Goal: Task Accomplishment & Management: Use online tool/utility

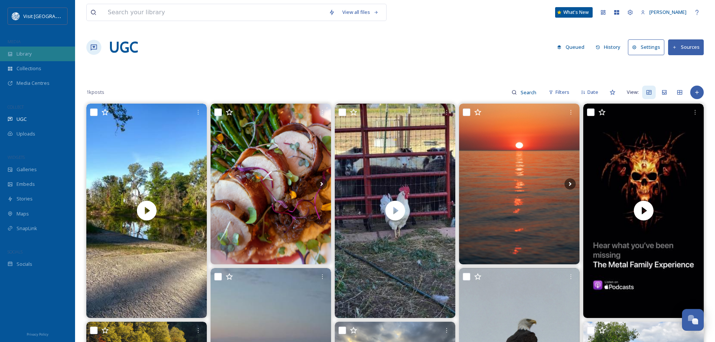
click at [39, 54] on div "Library" at bounding box center [37, 54] width 75 height 15
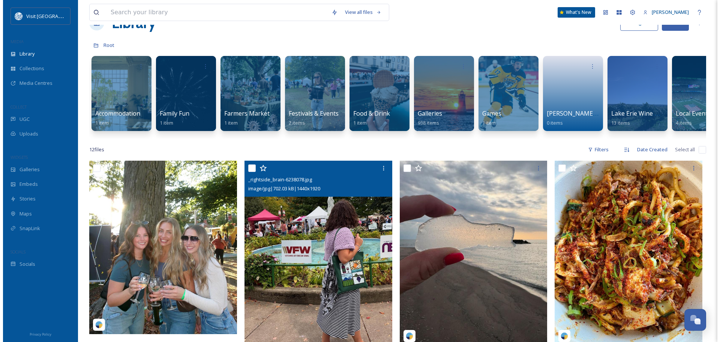
scroll to position [38, 0]
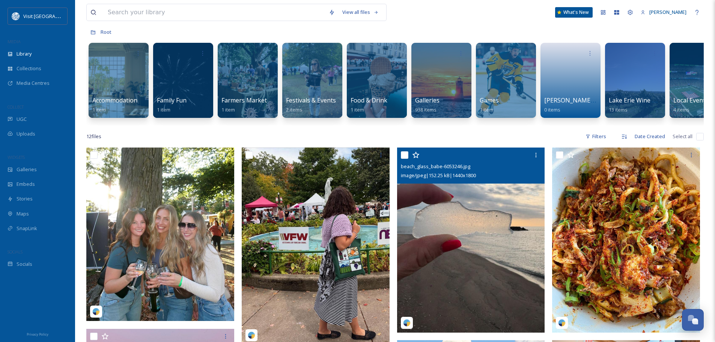
click at [477, 273] on img at bounding box center [471, 239] width 148 height 185
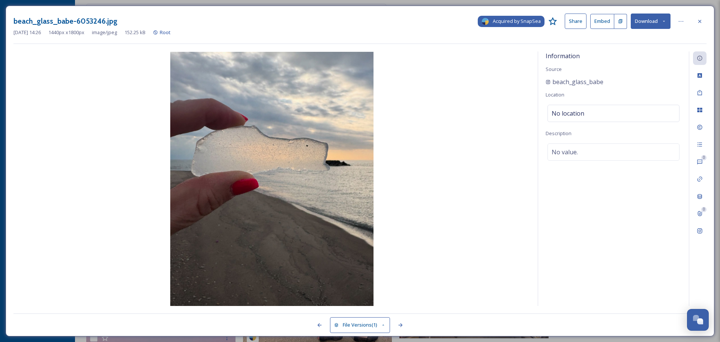
click at [524, 24] on span "Acquired by SnapSea" at bounding box center [517, 21] width 48 height 7
click at [171, 33] on span "Root" at bounding box center [165, 32] width 11 height 7
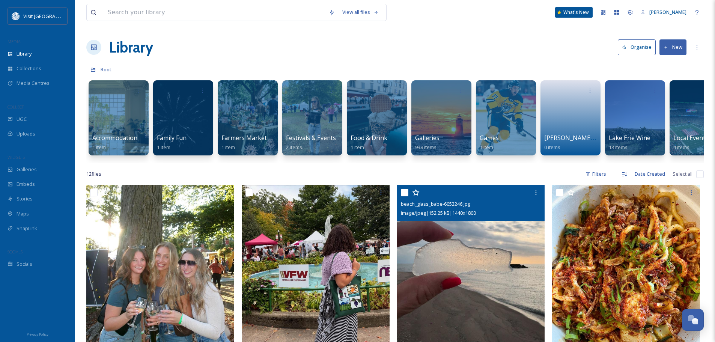
click at [431, 253] on img at bounding box center [471, 277] width 148 height 185
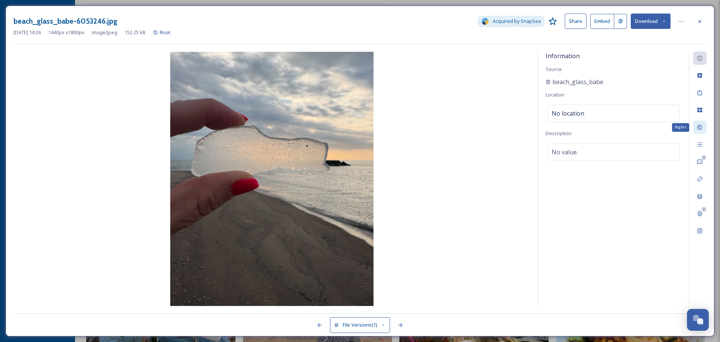
click at [699, 129] on icon at bounding box center [700, 127] width 6 height 6
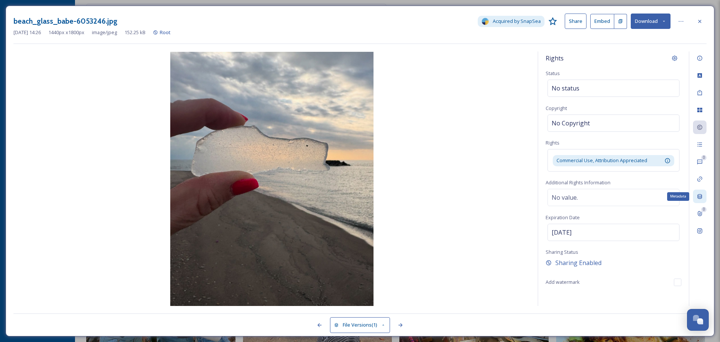
click at [701, 196] on icon at bounding box center [700, 196] width 5 height 5
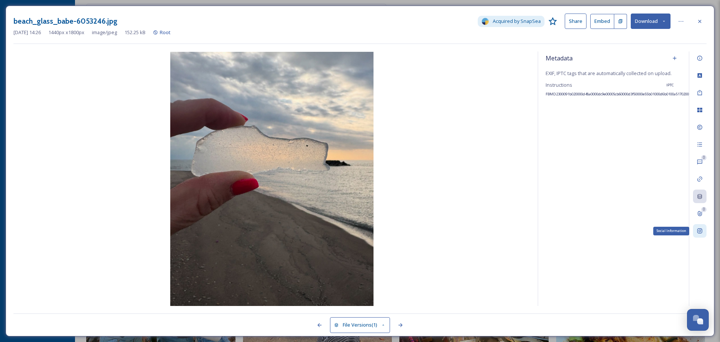
click at [702, 233] on icon at bounding box center [700, 231] width 6 height 6
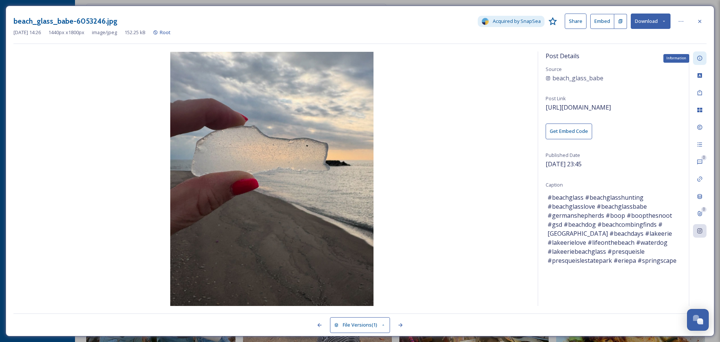
click at [701, 59] on icon at bounding box center [700, 58] width 6 height 6
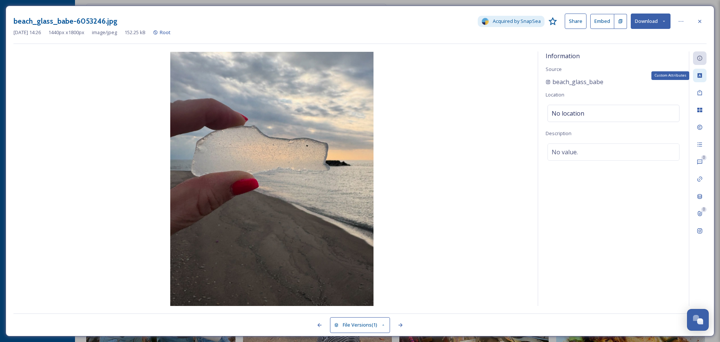
click at [701, 79] on div "Custom Attributes" at bounding box center [700, 76] width 14 height 14
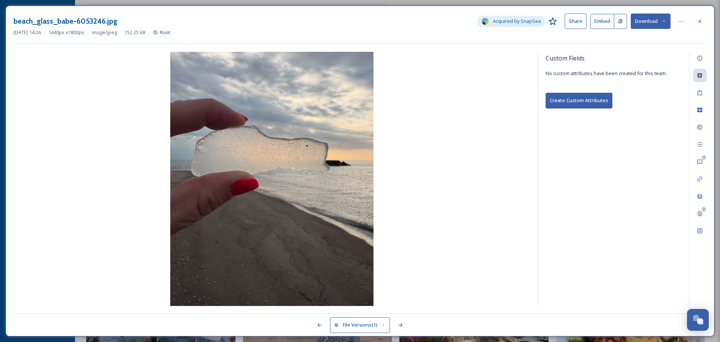
click at [663, 20] on icon at bounding box center [664, 21] width 5 height 5
click at [638, 39] on span "Download Original (1440 x 1800)" at bounding box center [631, 38] width 71 height 7
click at [650, 204] on div "Custom Fields No custom attributes have been created for this team. Create Cust…" at bounding box center [613, 178] width 151 height 254
click at [647, 17] on button "Download" at bounding box center [651, 21] width 40 height 15
click at [503, 242] on img at bounding box center [272, 179] width 517 height 254
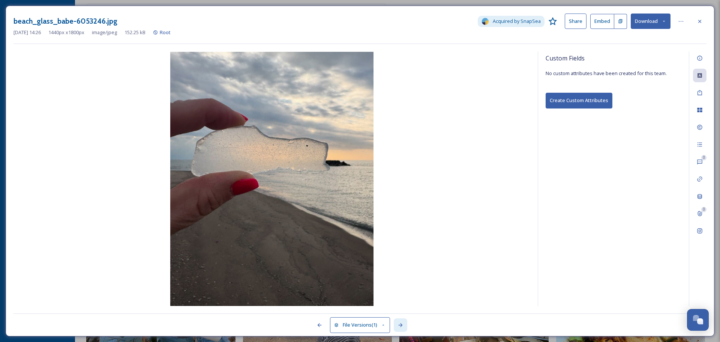
click at [396, 328] on div at bounding box center [401, 325] width 14 height 14
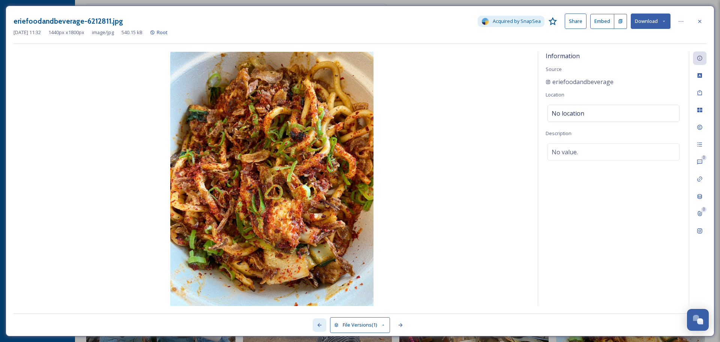
click at [321, 326] on icon at bounding box center [320, 325] width 6 height 6
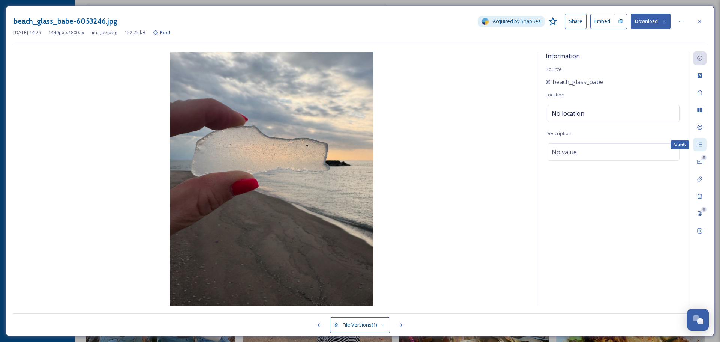
click at [696, 143] on div "Activity" at bounding box center [700, 145] width 14 height 14
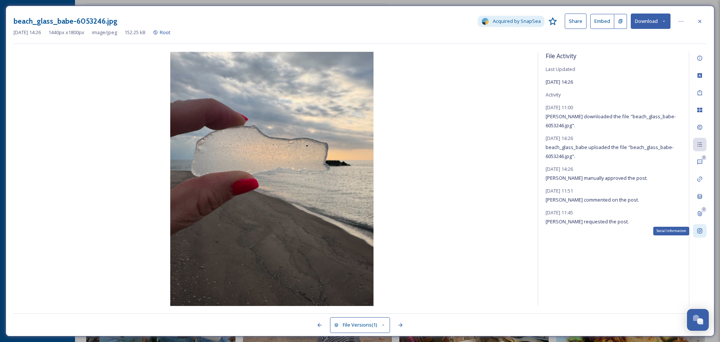
click at [701, 231] on icon at bounding box center [700, 231] width 6 height 6
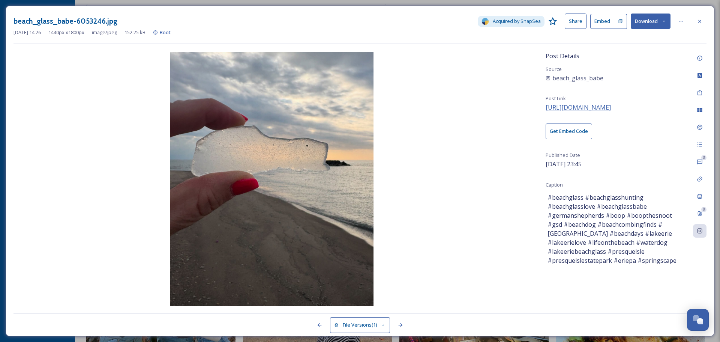
click at [576, 104] on span "[URL][DOMAIN_NAME]" at bounding box center [578, 107] width 65 height 8
click at [403, 328] on div at bounding box center [401, 325] width 14 height 14
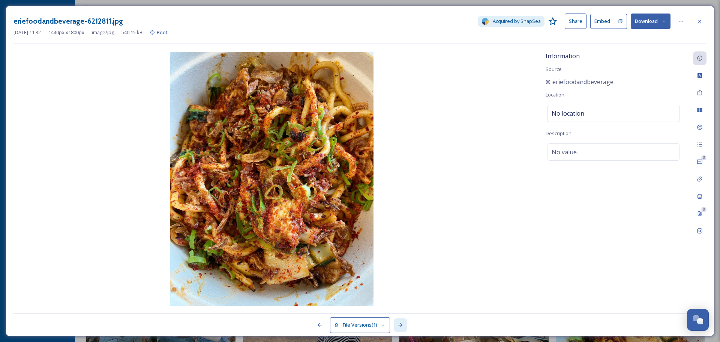
click at [403, 328] on div at bounding box center [401, 325] width 14 height 14
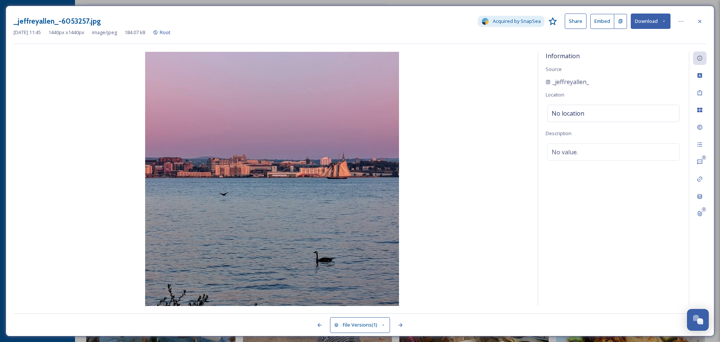
click at [311, 322] on div at bounding box center [172, 325] width 317 height 14
click at [701, 21] on icon at bounding box center [700, 21] width 3 height 3
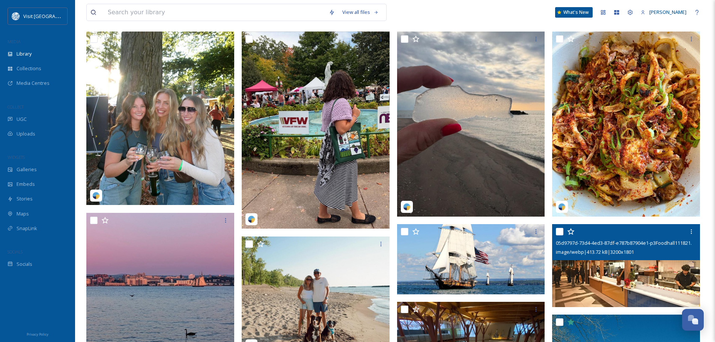
scroll to position [150, 0]
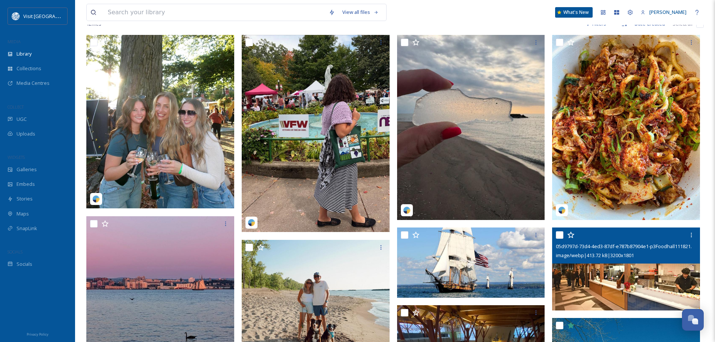
click at [624, 293] on img at bounding box center [626, 268] width 148 height 83
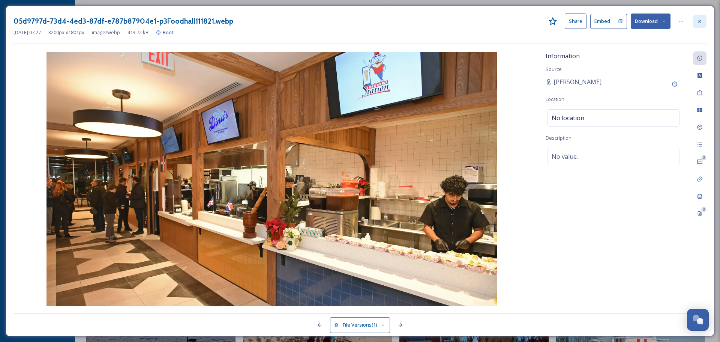
click at [699, 19] on icon at bounding box center [700, 21] width 6 height 6
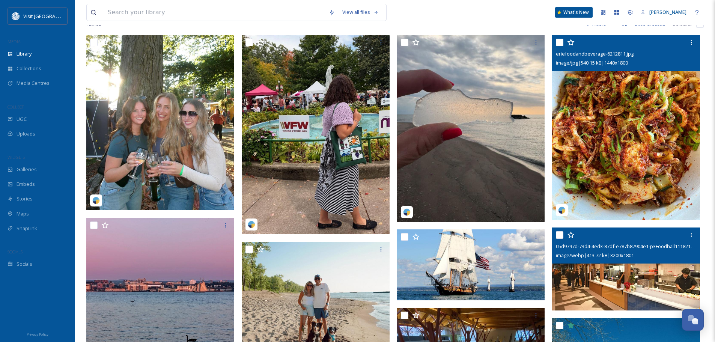
click at [635, 114] on img at bounding box center [626, 127] width 148 height 185
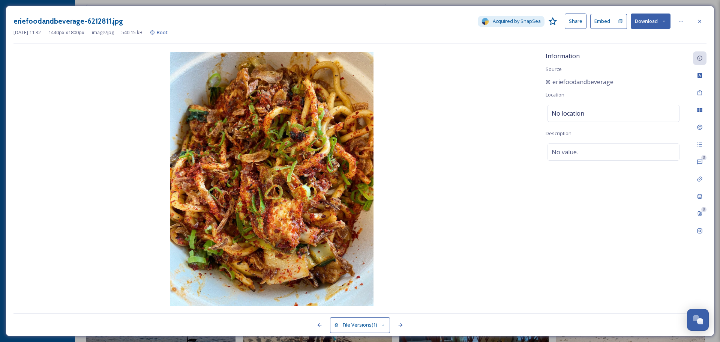
click at [644, 26] on button "Download" at bounding box center [651, 21] width 40 height 15
click at [638, 40] on span "Download Original (1440 x 1800)" at bounding box center [631, 38] width 71 height 7
click at [709, 21] on div "eriefoodandbeverage-6212811.jpg Acquired by SnapSea Share Embed Download [DATE]…" at bounding box center [360, 171] width 709 height 331
click at [704, 21] on div at bounding box center [700, 22] width 14 height 14
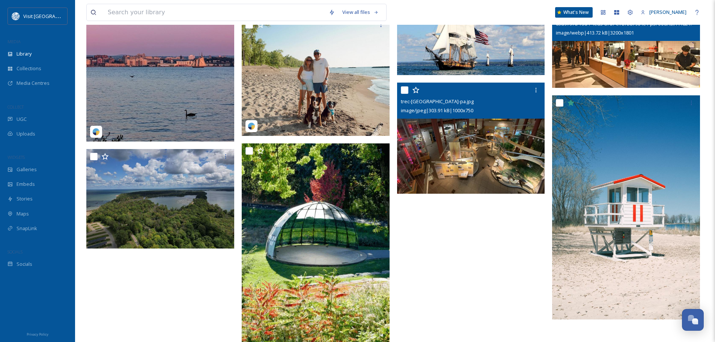
scroll to position [375, 0]
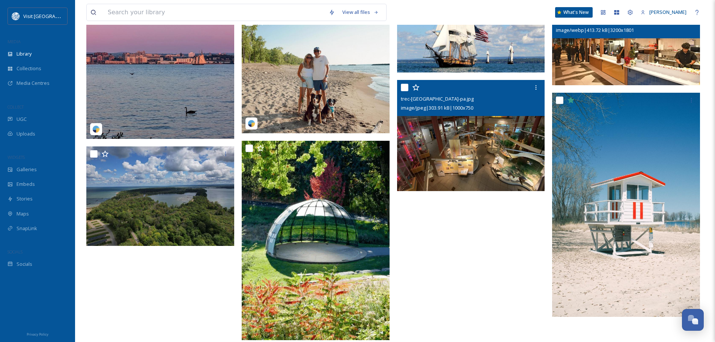
click at [477, 162] on img at bounding box center [471, 135] width 148 height 111
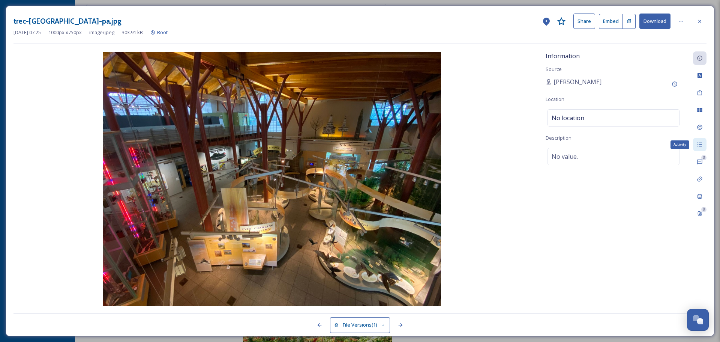
click at [696, 142] on div "Activity" at bounding box center [700, 145] width 14 height 14
click at [698, 20] on icon at bounding box center [700, 21] width 6 height 6
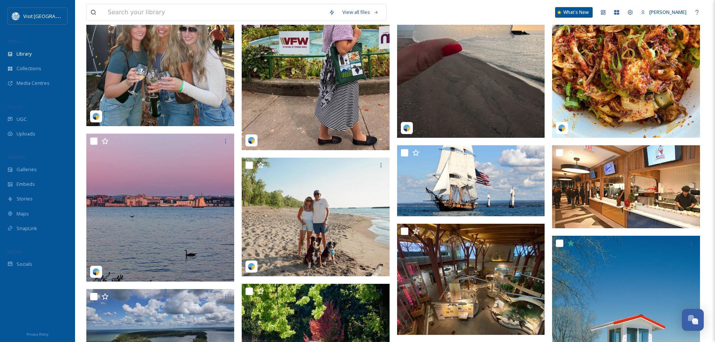
scroll to position [225, 0]
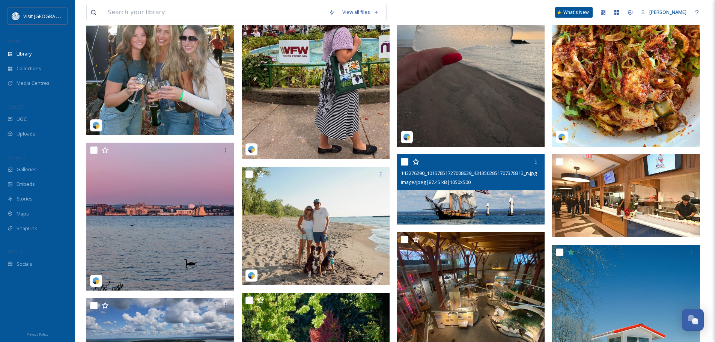
click at [464, 214] on img at bounding box center [471, 189] width 148 height 70
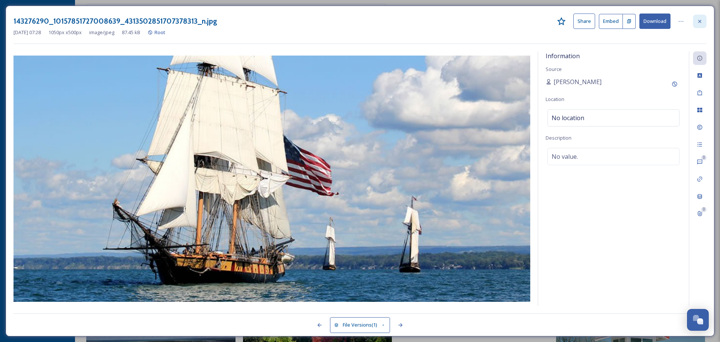
click at [702, 22] on icon at bounding box center [700, 21] width 6 height 6
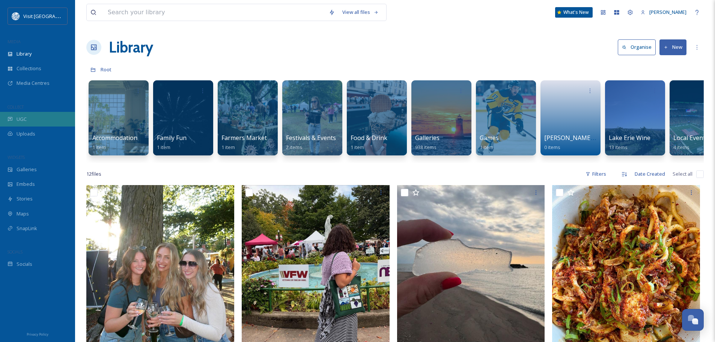
click at [28, 120] on div "UGC" at bounding box center [37, 119] width 75 height 15
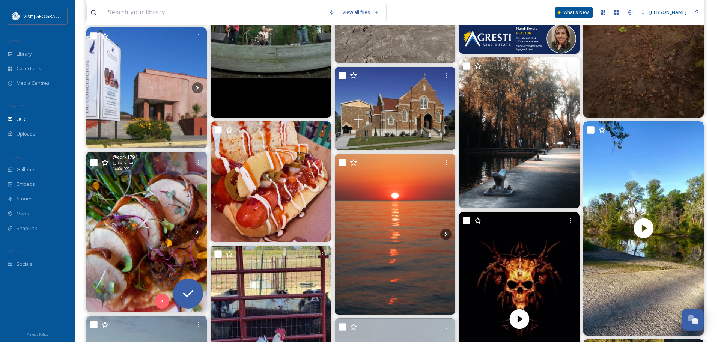
scroll to position [225, 0]
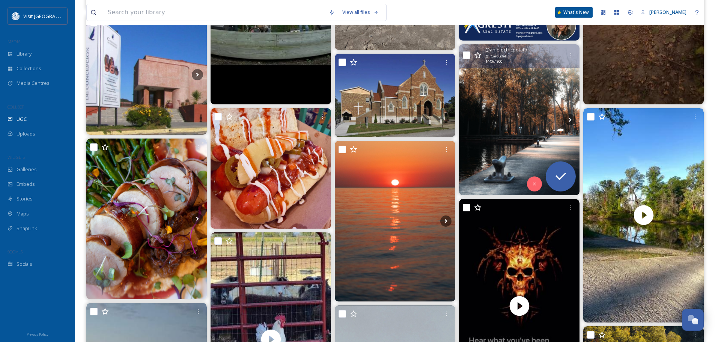
click at [529, 133] on img at bounding box center [519, 119] width 120 height 150
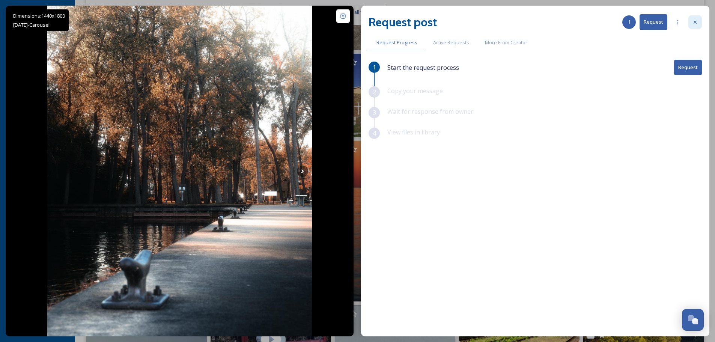
click at [695, 26] on div at bounding box center [695, 22] width 14 height 14
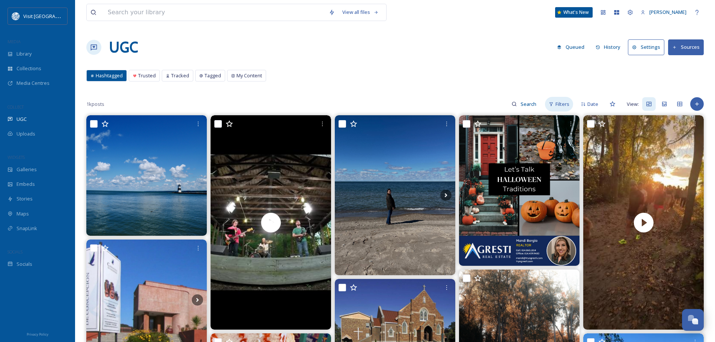
click at [565, 103] on span "Filters" at bounding box center [562, 104] width 14 height 7
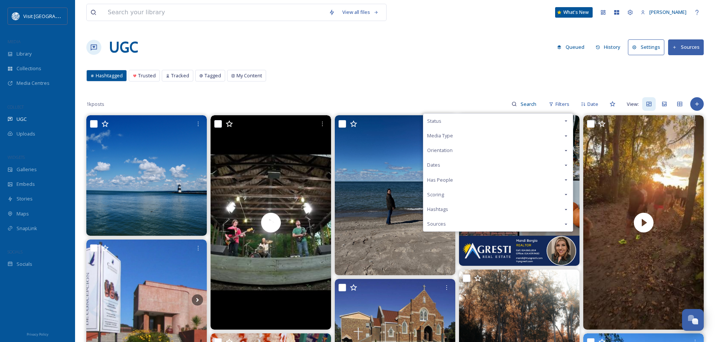
click at [566, 134] on icon at bounding box center [566, 136] width 6 height 6
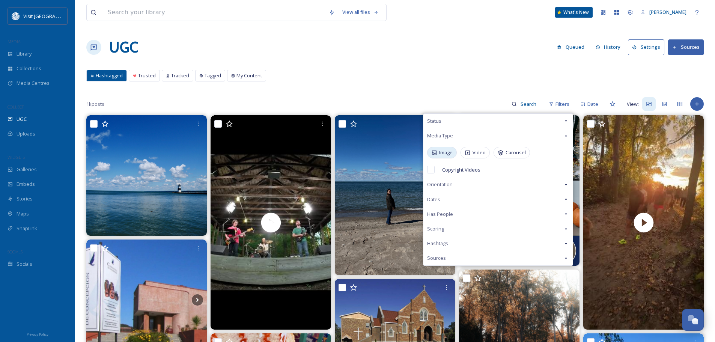
click at [452, 148] on div "Image" at bounding box center [442, 153] width 30 height 12
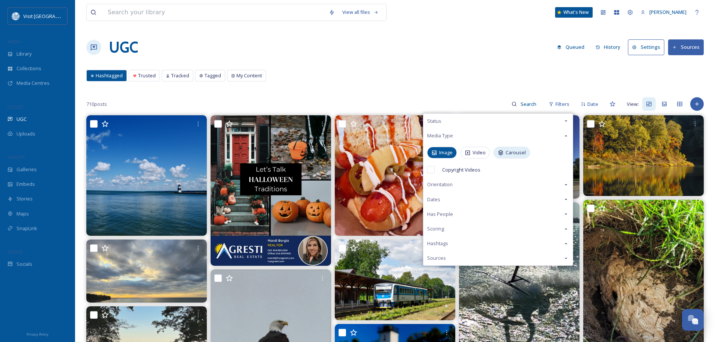
click at [505, 150] on div "Carousel" at bounding box center [511, 153] width 36 height 12
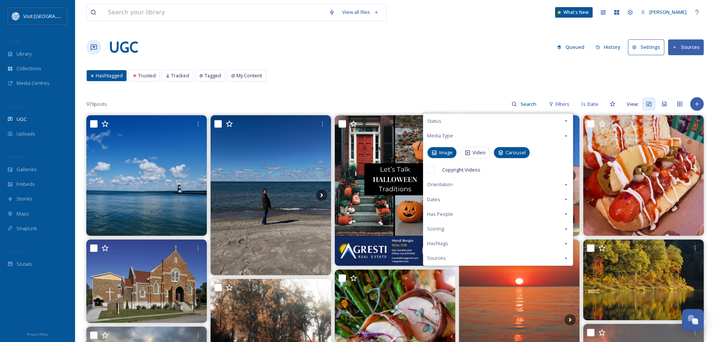
click at [450, 212] on span "Has People" at bounding box center [440, 214] width 26 height 7
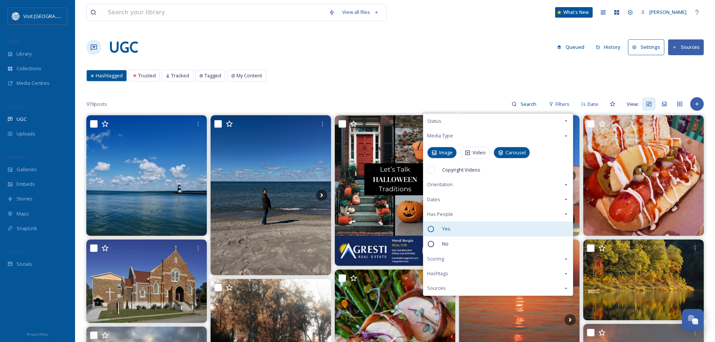
click at [450, 229] on div "Yes" at bounding box center [497, 228] width 149 height 15
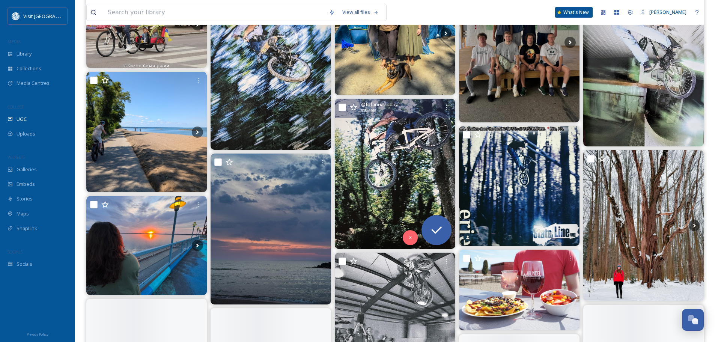
scroll to position [488, 0]
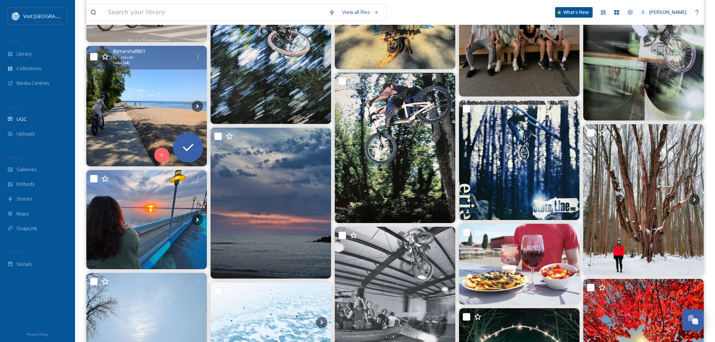
click at [154, 122] on img at bounding box center [146, 106] width 120 height 120
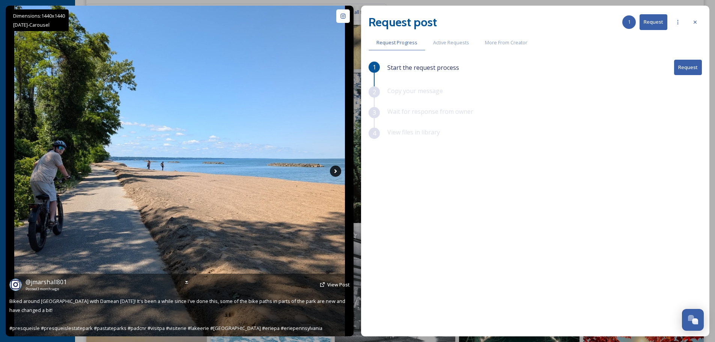
click at [338, 171] on icon at bounding box center [335, 170] width 11 height 11
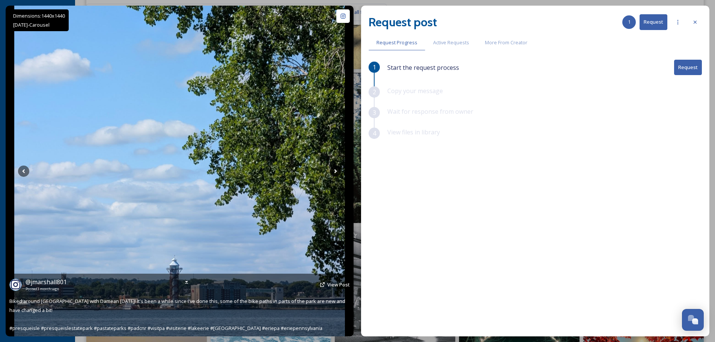
click at [337, 170] on icon at bounding box center [335, 170] width 11 height 11
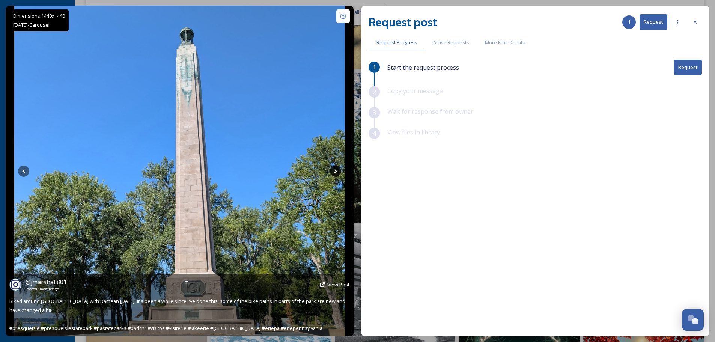
click at [337, 170] on icon at bounding box center [335, 170] width 11 height 11
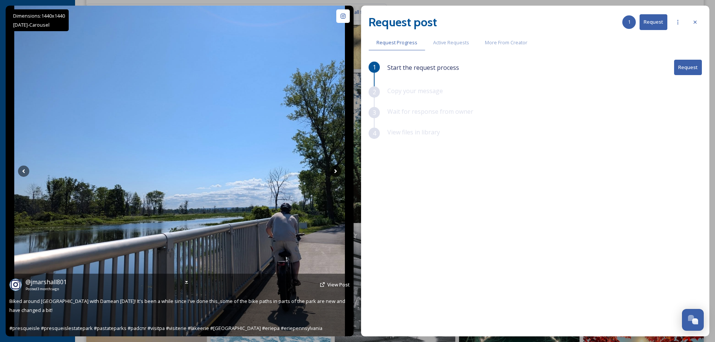
click at [337, 170] on icon at bounding box center [335, 170] width 11 height 11
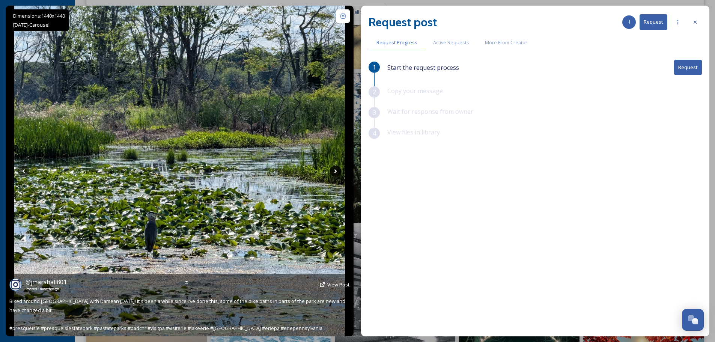
click at [334, 170] on icon at bounding box center [335, 171] width 3 height 4
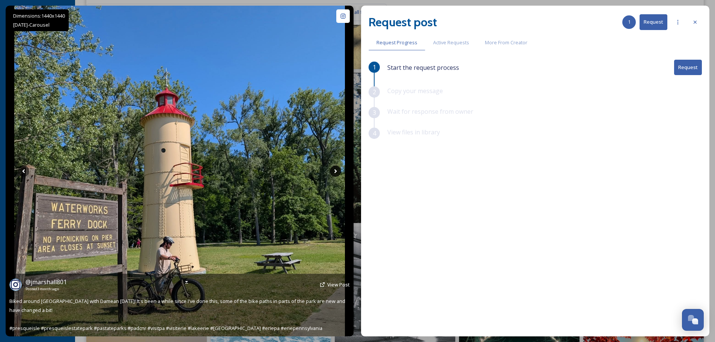
click at [338, 174] on icon at bounding box center [335, 170] width 11 height 11
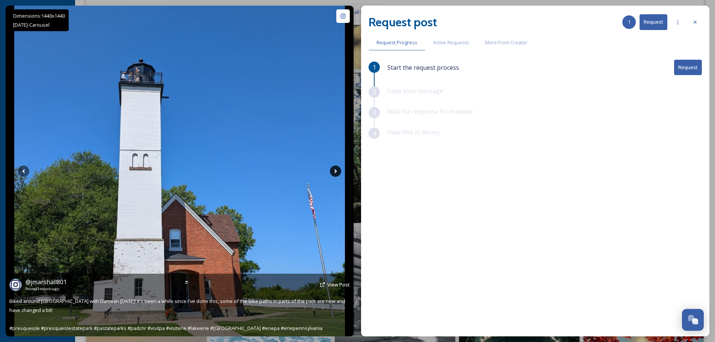
click at [338, 174] on icon at bounding box center [335, 170] width 11 height 11
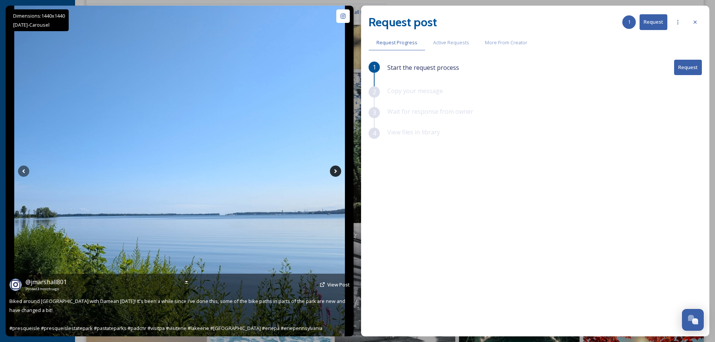
click at [338, 174] on icon at bounding box center [335, 170] width 11 height 11
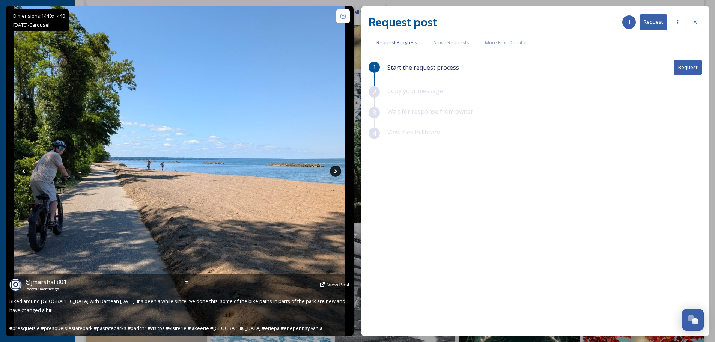
click at [338, 174] on icon at bounding box center [335, 170] width 11 height 11
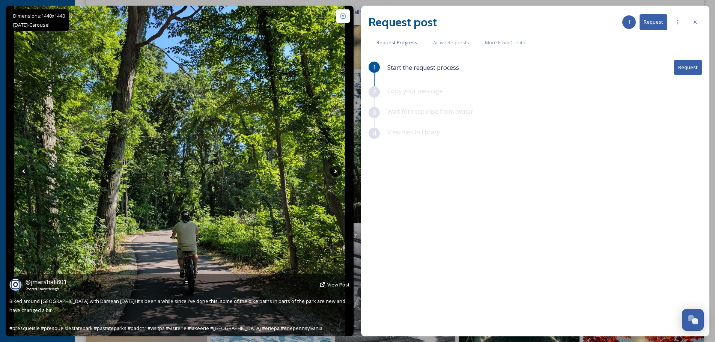
click at [338, 174] on icon at bounding box center [335, 170] width 11 height 11
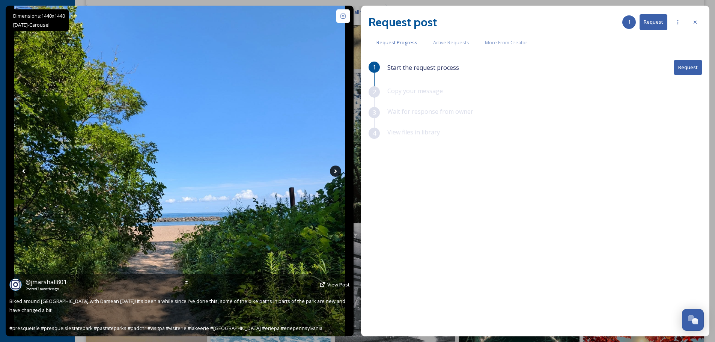
click at [338, 174] on icon at bounding box center [335, 170] width 11 height 11
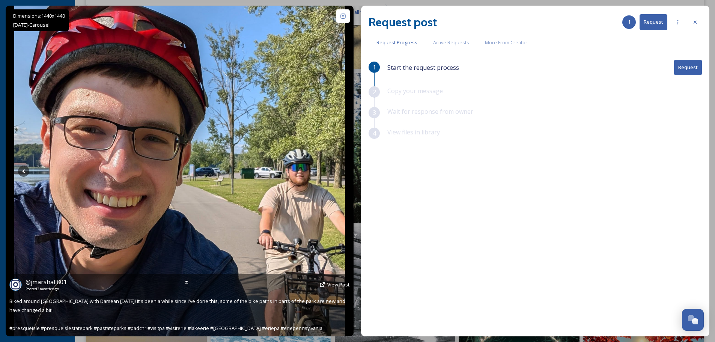
click at [338, 174] on icon at bounding box center [335, 170] width 11 height 11
click at [21, 171] on icon at bounding box center [23, 170] width 11 height 11
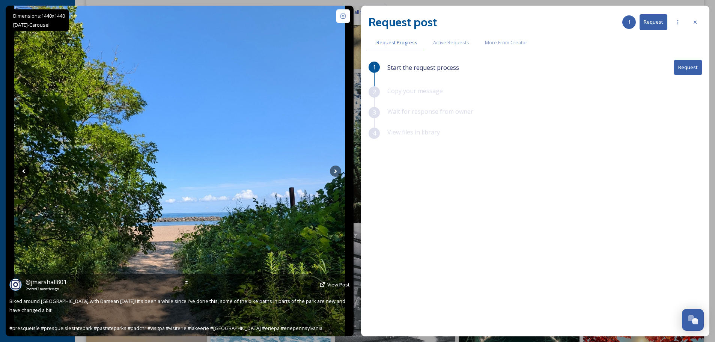
click at [21, 171] on icon at bounding box center [23, 170] width 11 height 11
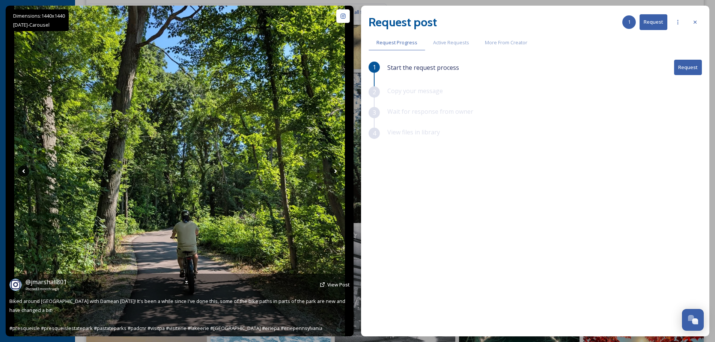
click at [21, 171] on icon at bounding box center [23, 170] width 11 height 11
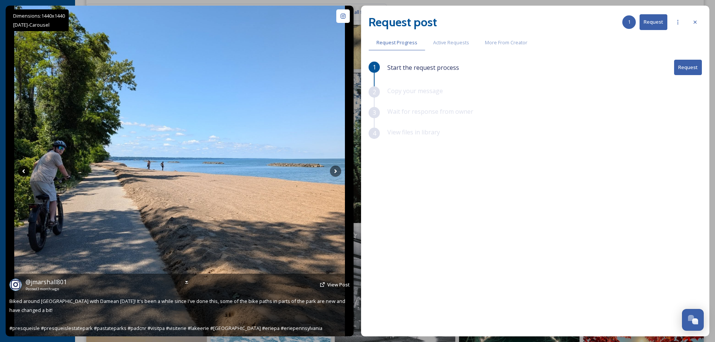
click at [21, 171] on icon at bounding box center [23, 170] width 11 height 11
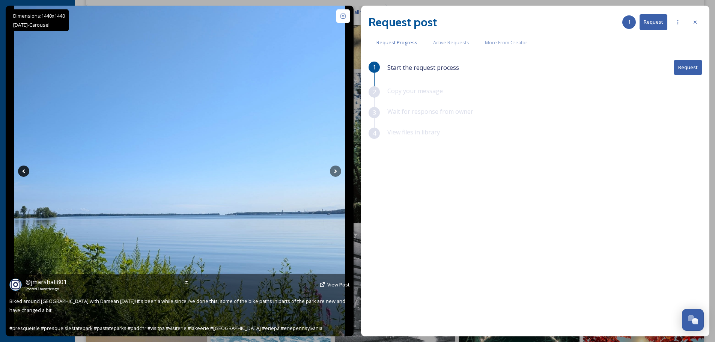
click at [21, 171] on icon at bounding box center [23, 170] width 11 height 11
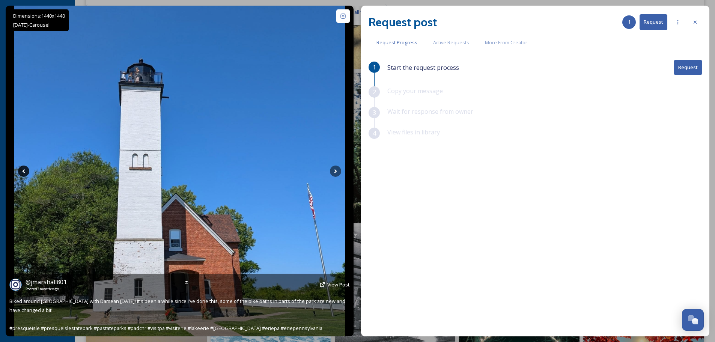
click at [21, 171] on icon at bounding box center [23, 170] width 11 height 11
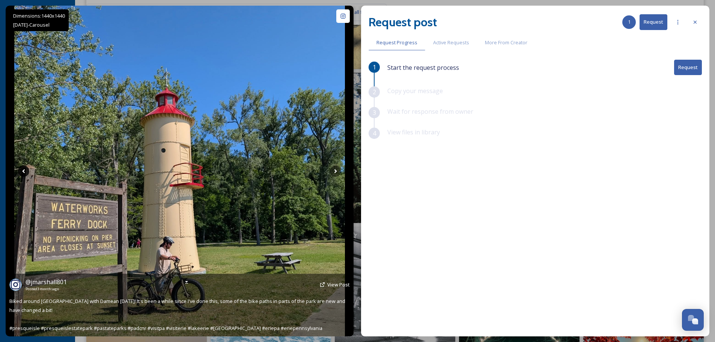
click at [21, 171] on icon at bounding box center [23, 170] width 11 height 11
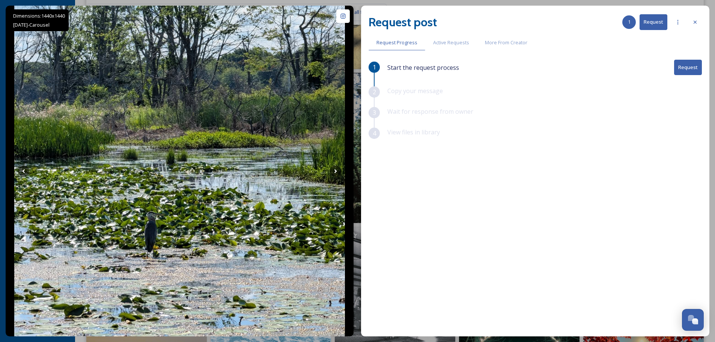
click at [695, 66] on button "Request" at bounding box center [688, 67] width 28 height 15
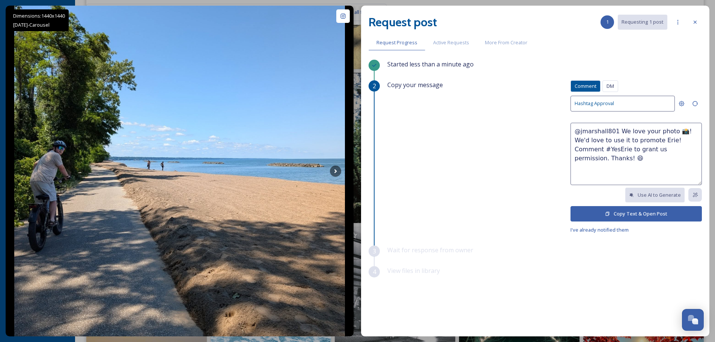
click at [663, 214] on button "Copy Text & Open Post" at bounding box center [635, 213] width 131 height 15
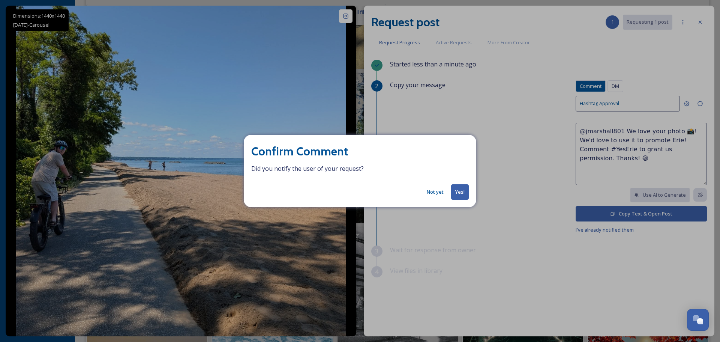
click at [455, 192] on button "Yes!" at bounding box center [460, 191] width 18 height 15
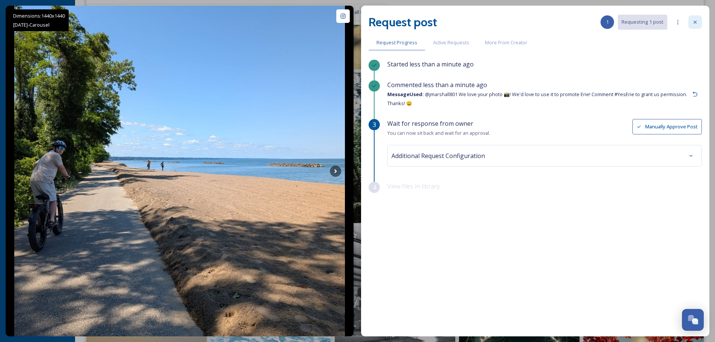
click at [698, 20] on icon at bounding box center [695, 22] width 6 height 6
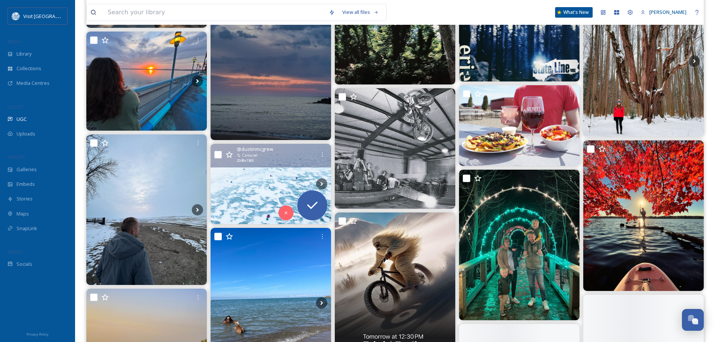
scroll to position [638, 0]
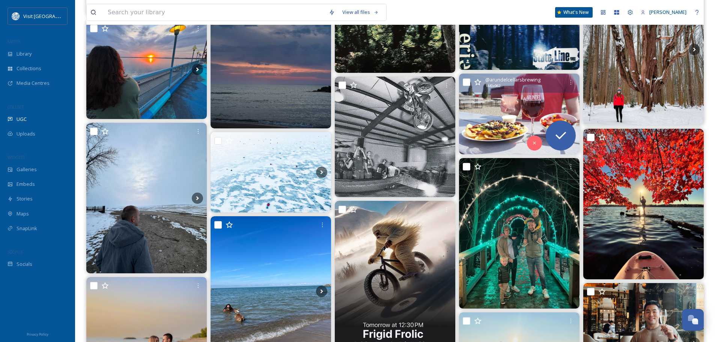
click at [513, 125] on img at bounding box center [519, 114] width 120 height 80
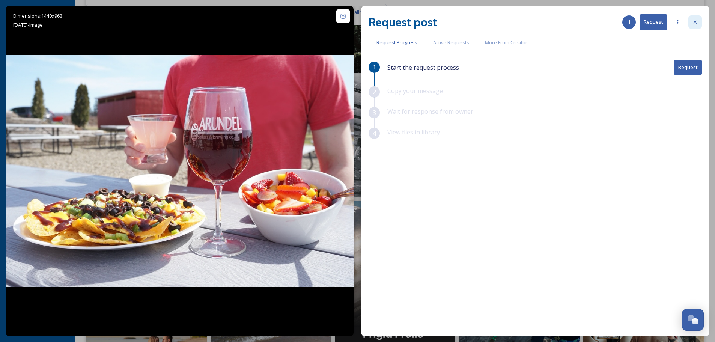
click at [692, 21] on icon at bounding box center [695, 22] width 6 height 6
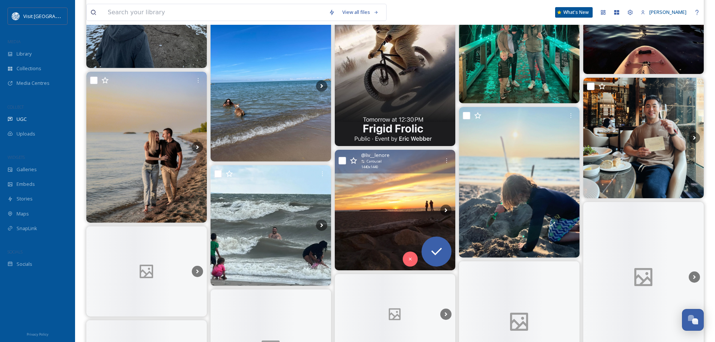
scroll to position [863, 0]
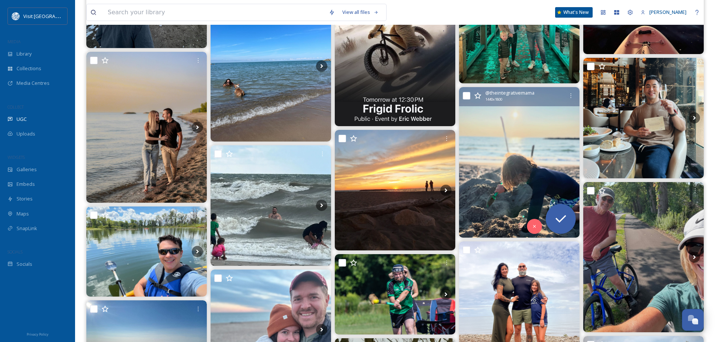
click at [503, 149] on img at bounding box center [519, 162] width 120 height 150
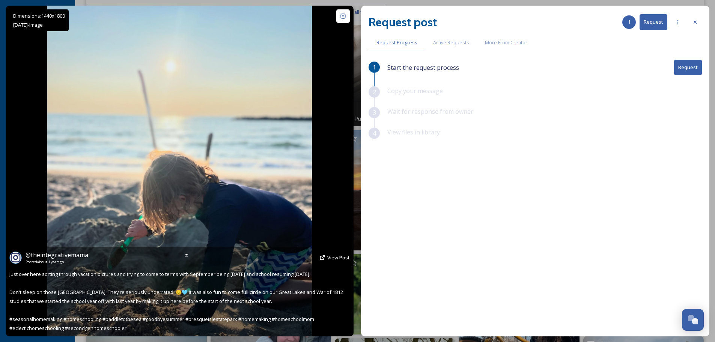
click at [333, 258] on span "View Post" at bounding box center [338, 257] width 23 height 7
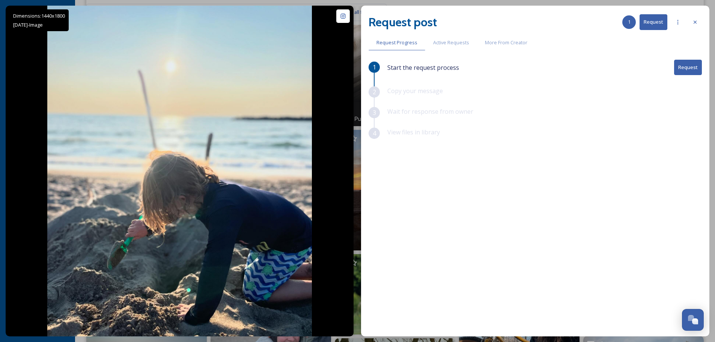
click at [687, 65] on button "Request" at bounding box center [688, 67] width 28 height 15
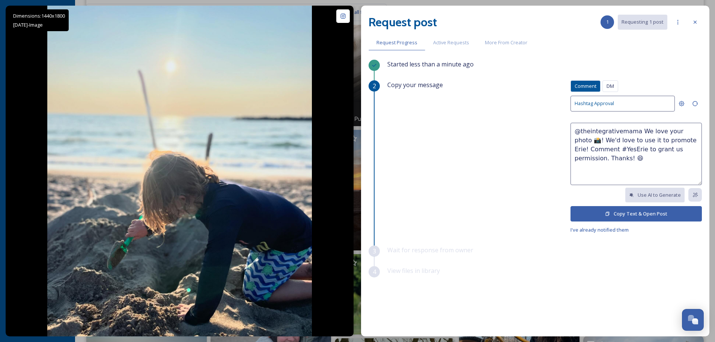
click at [656, 212] on button "Copy Text & Open Post" at bounding box center [635, 213] width 131 height 15
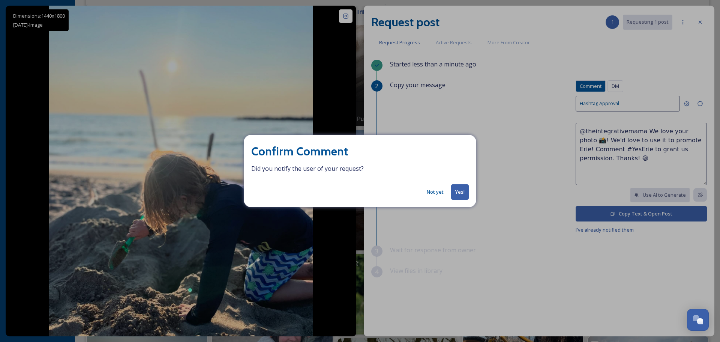
click at [457, 193] on button "Yes!" at bounding box center [460, 191] width 18 height 15
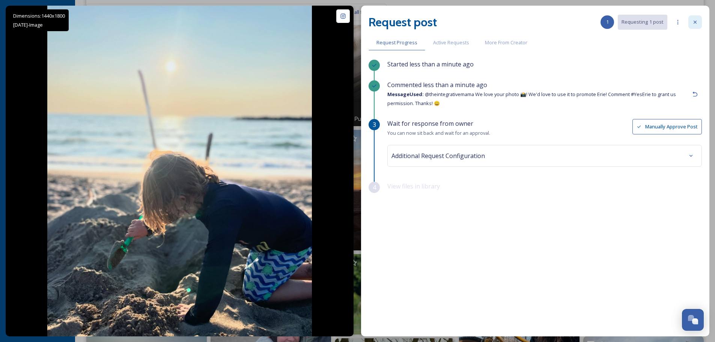
click at [697, 21] on icon at bounding box center [695, 22] width 6 height 6
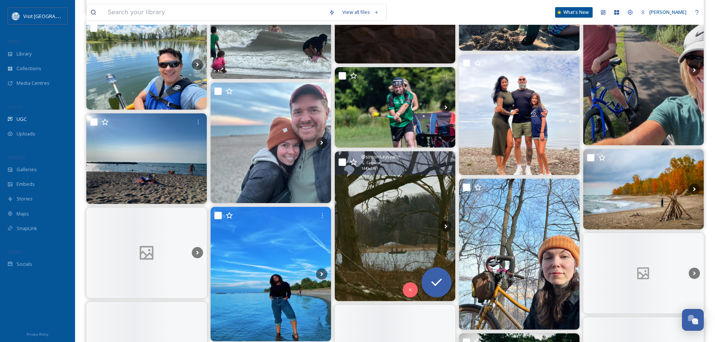
scroll to position [1051, 0]
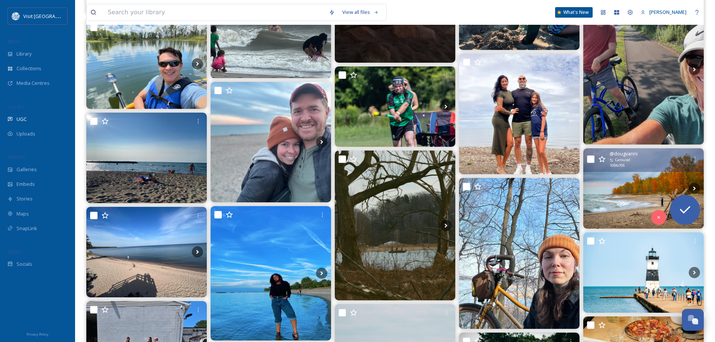
click at [626, 191] on img at bounding box center [643, 188] width 120 height 80
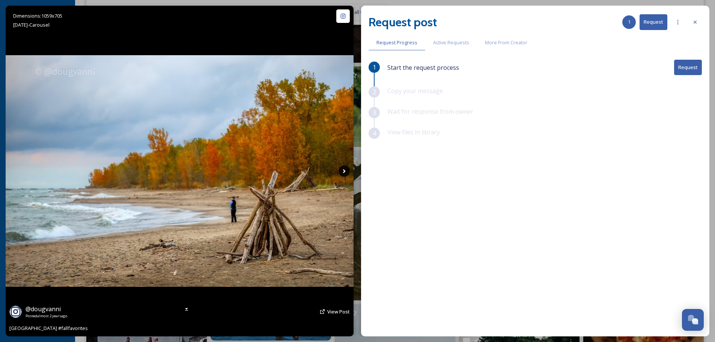
click at [346, 171] on icon at bounding box center [343, 170] width 11 height 11
click at [344, 170] on icon at bounding box center [344, 171] width 3 height 4
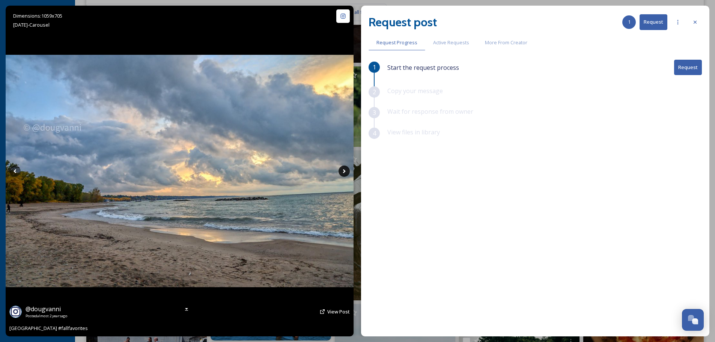
click at [343, 170] on icon at bounding box center [344, 171] width 3 height 4
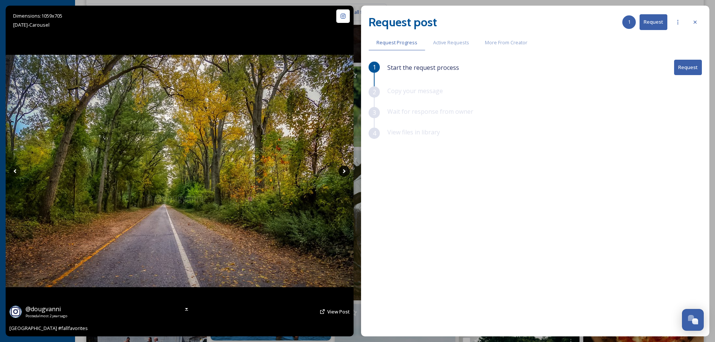
click at [343, 170] on icon at bounding box center [344, 171] width 3 height 4
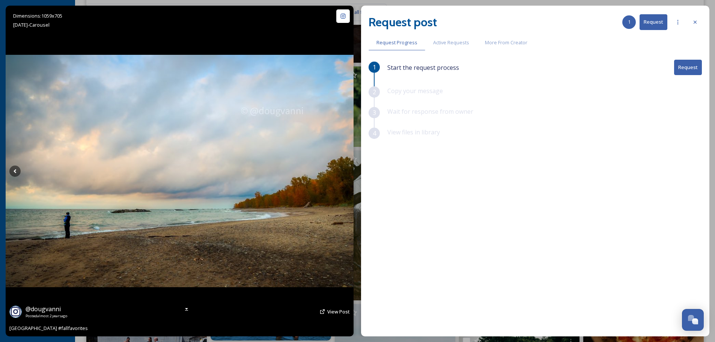
click at [343, 170] on icon at bounding box center [344, 171] width 3 height 4
click at [695, 21] on icon at bounding box center [695, 22] width 6 height 6
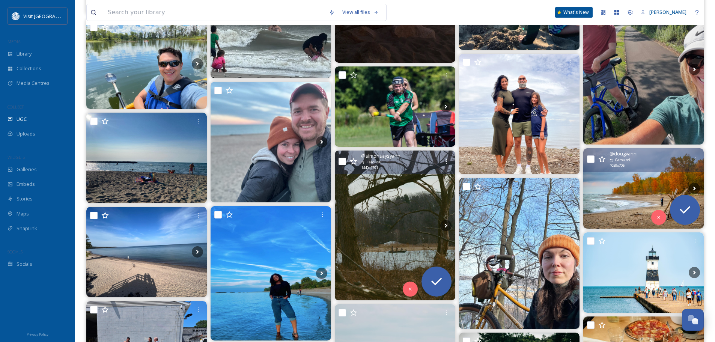
click at [391, 225] on img at bounding box center [395, 225] width 120 height 150
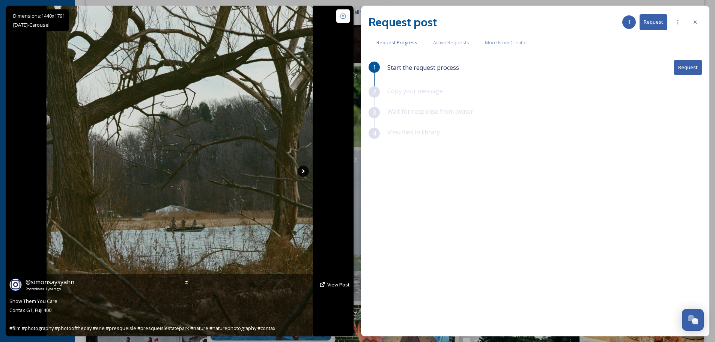
click at [306, 171] on icon at bounding box center [303, 170] width 11 height 11
click at [305, 171] on icon at bounding box center [303, 170] width 11 height 11
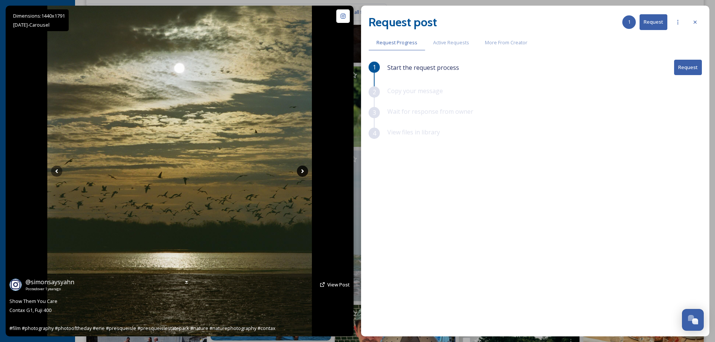
click at [300, 176] on icon at bounding box center [302, 170] width 11 height 11
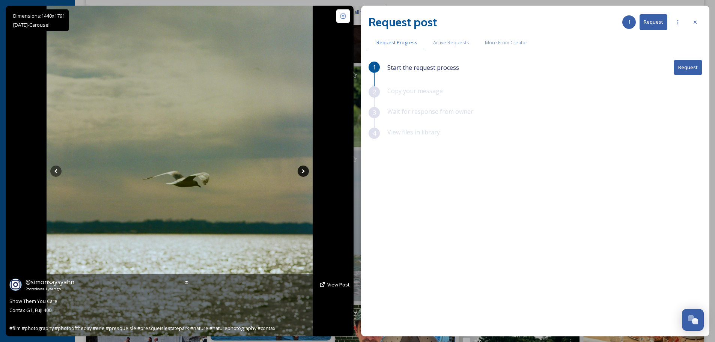
click at [304, 171] on icon at bounding box center [303, 171] width 3 height 4
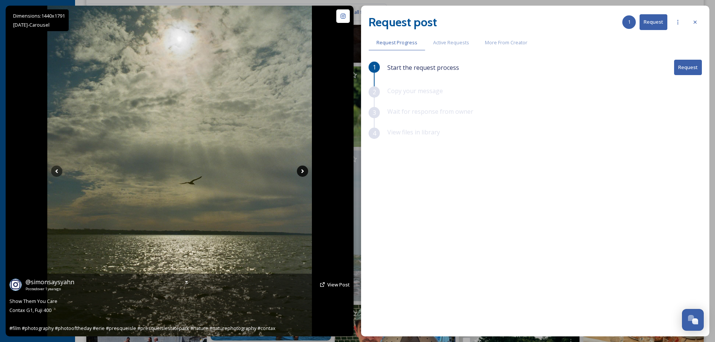
click at [304, 171] on icon at bounding box center [302, 170] width 11 height 11
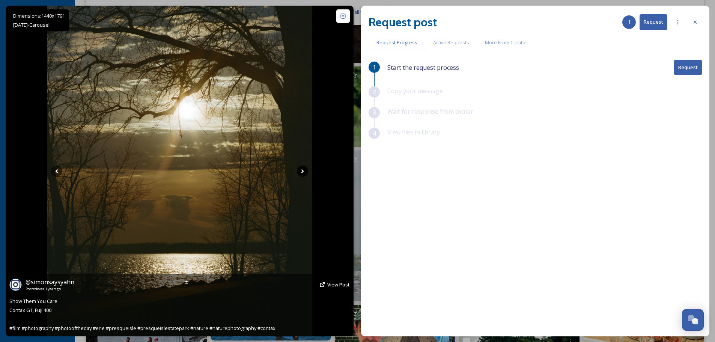
click at [301, 174] on icon at bounding box center [302, 170] width 11 height 11
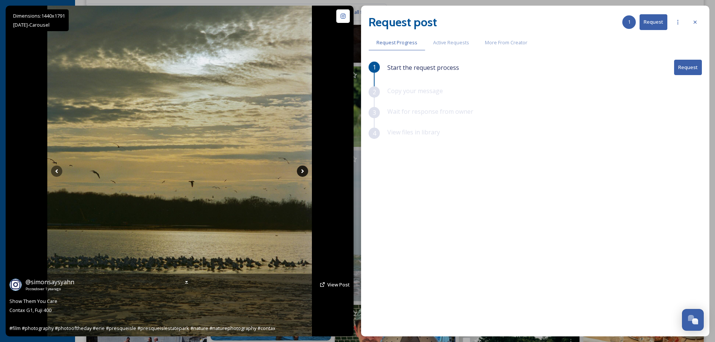
click at [300, 168] on icon at bounding box center [302, 170] width 11 height 11
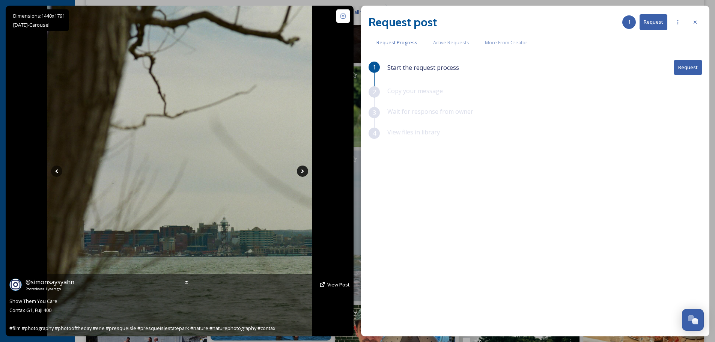
click at [301, 168] on icon at bounding box center [302, 170] width 11 height 11
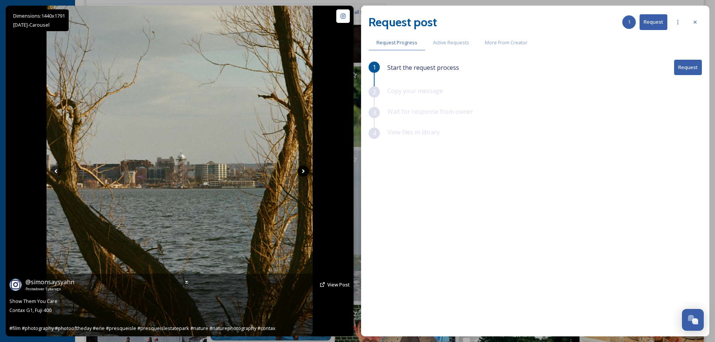
click at [300, 169] on icon at bounding box center [303, 170] width 11 height 11
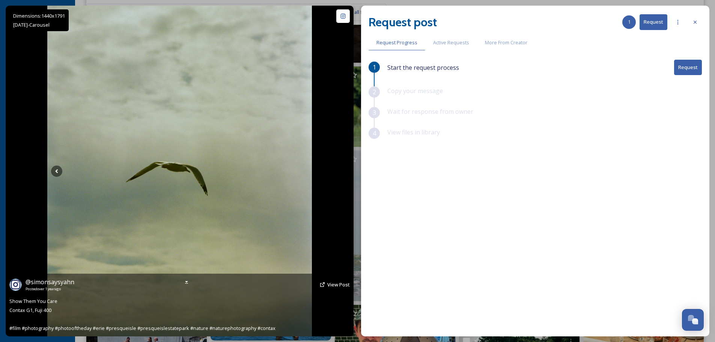
click at [300, 169] on icon at bounding box center [302, 170] width 11 height 11
click at [335, 283] on span "View Post" at bounding box center [338, 284] width 23 height 7
click at [58, 168] on icon at bounding box center [56, 170] width 11 height 11
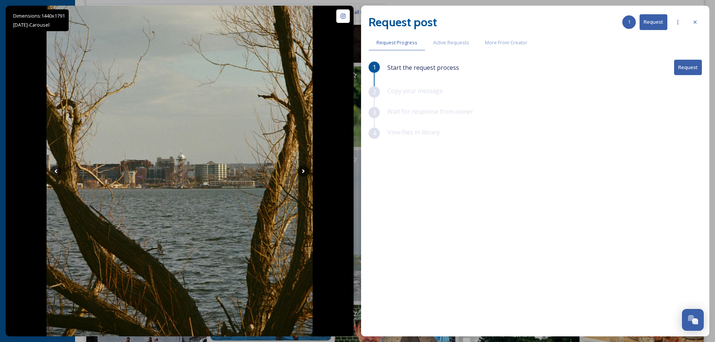
click at [686, 68] on button "Request" at bounding box center [688, 67] width 28 height 15
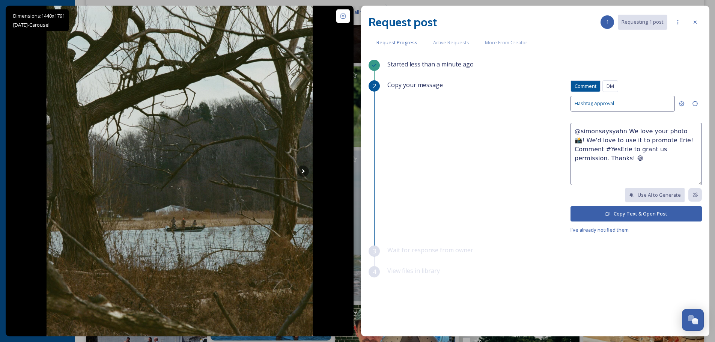
click at [674, 132] on textarea "@simonsaysyahn We love your photo 📸! We'd love to use it to promote Erie! Comme…" at bounding box center [635, 154] width 131 height 62
click at [684, 131] on textarea "@simonsaysyahn We love your photos 📸! We'd love to use it to promote Erie! Comm…" at bounding box center [635, 154] width 131 height 62
drag, startPoint x: 654, startPoint y: 140, endPoint x: 606, endPoint y: 140, distance: 47.7
click at [604, 140] on textarea "@simonsaysyahn We love your photos! We'd love to use it to promote Erie! Commen…" at bounding box center [635, 154] width 131 height 62
type textarea "@simonsaysyahn We love your photos! We'd love to use them to promote [GEOGRAPHI…"
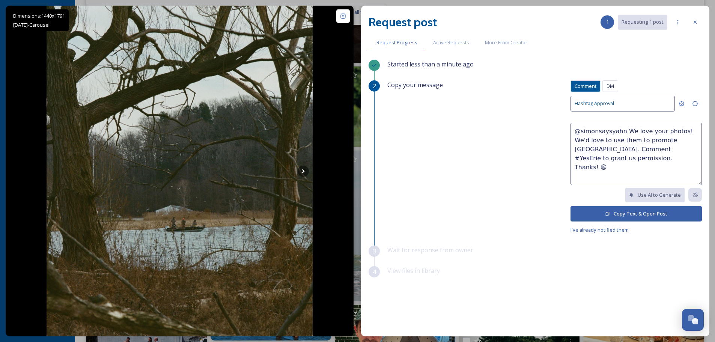
click at [642, 213] on button "Copy Text & Open Post" at bounding box center [635, 213] width 131 height 15
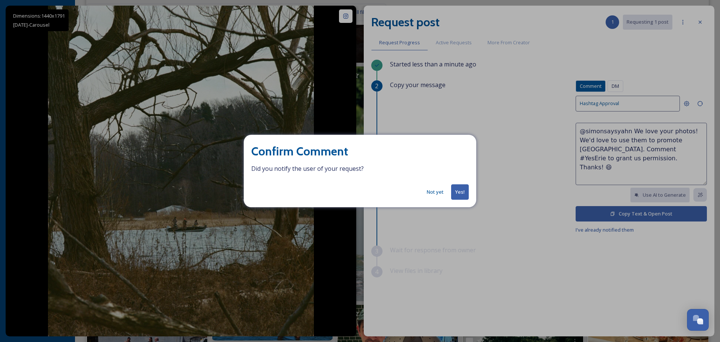
click at [456, 194] on button "Yes!" at bounding box center [460, 191] width 18 height 15
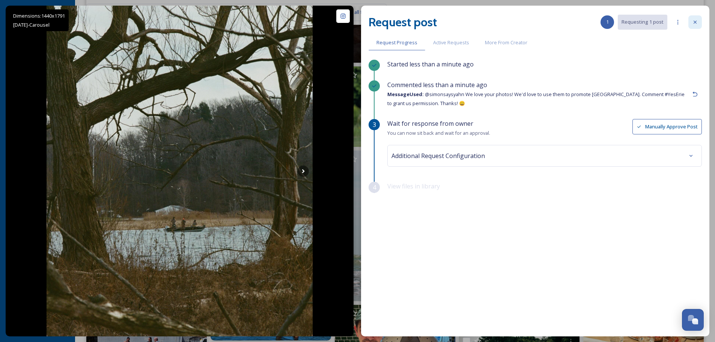
click at [694, 20] on icon at bounding box center [695, 22] width 6 height 6
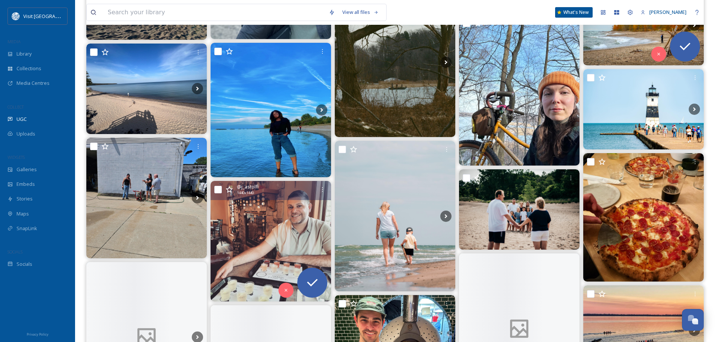
scroll to position [1238, 0]
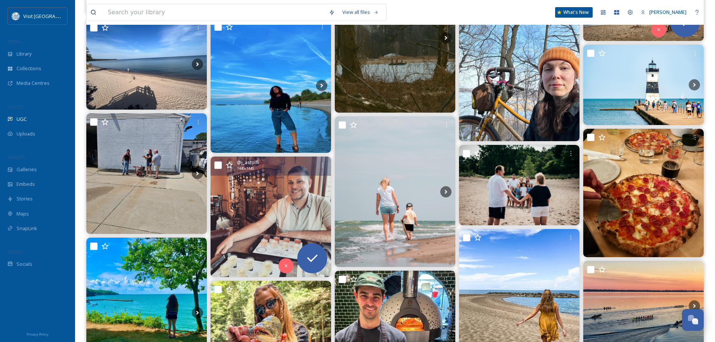
click at [270, 215] on img at bounding box center [271, 216] width 120 height 120
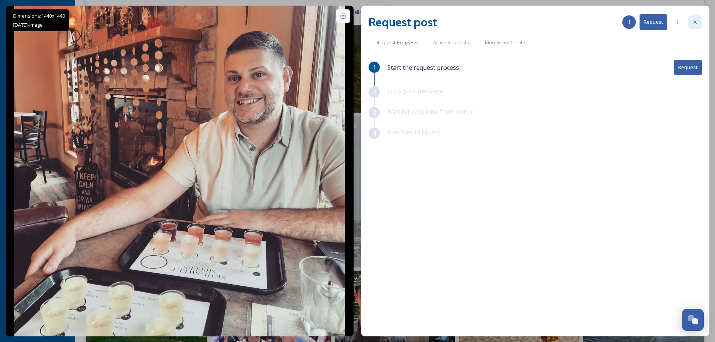
click at [696, 20] on icon at bounding box center [695, 22] width 6 height 6
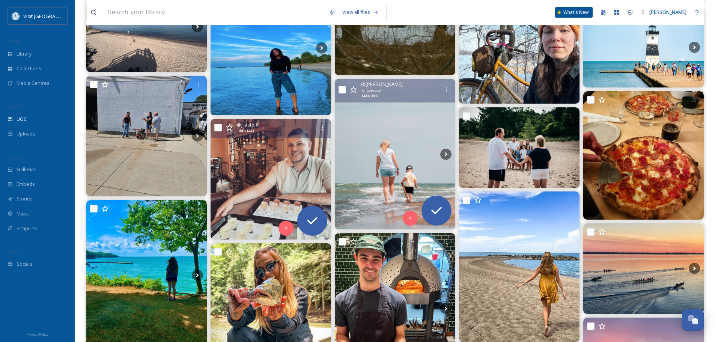
scroll to position [1313, 0]
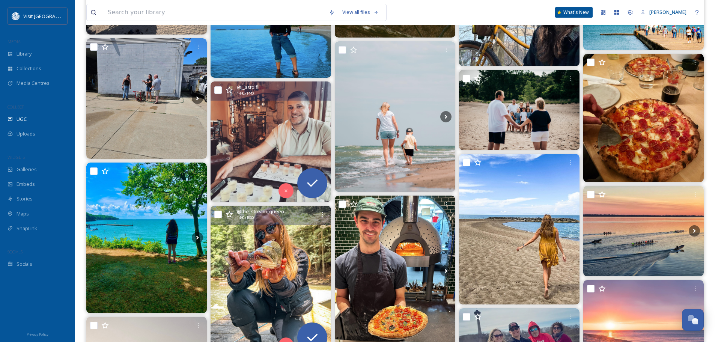
click at [293, 261] on img at bounding box center [271, 281] width 120 height 150
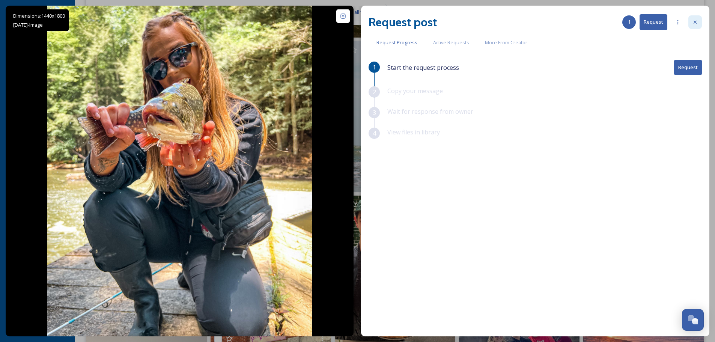
click at [698, 22] on div at bounding box center [695, 22] width 14 height 14
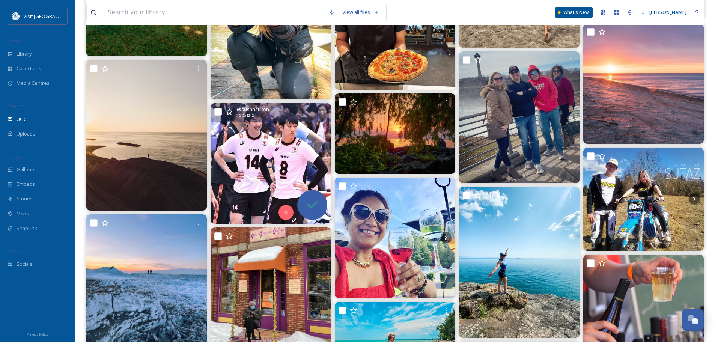
scroll to position [1576, 0]
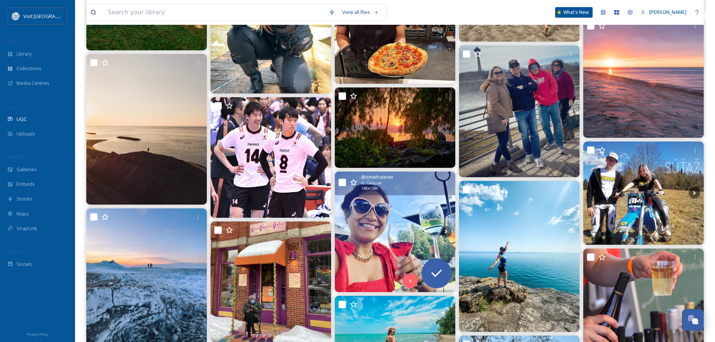
click at [383, 211] on img at bounding box center [395, 231] width 120 height 120
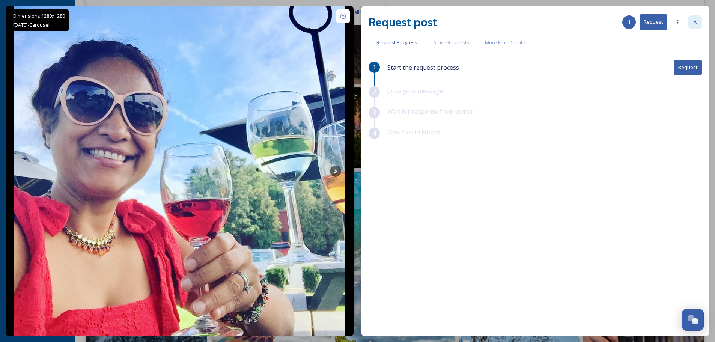
click at [696, 23] on icon at bounding box center [695, 22] width 6 height 6
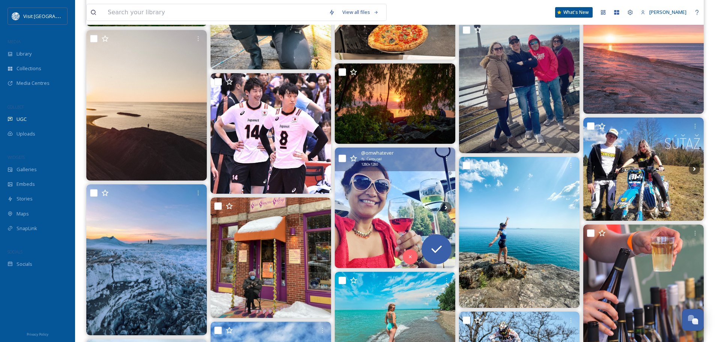
scroll to position [1614, 0]
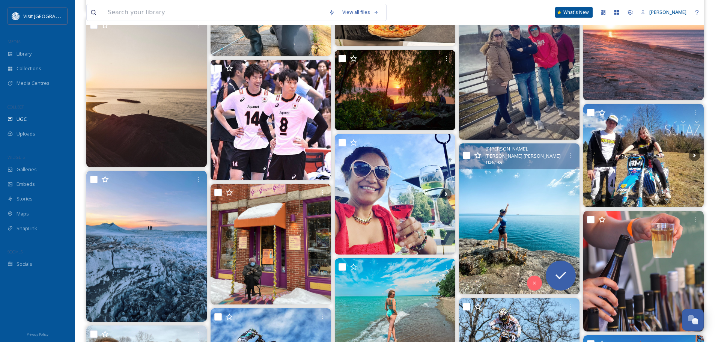
click at [532, 222] on img at bounding box center [519, 218] width 120 height 151
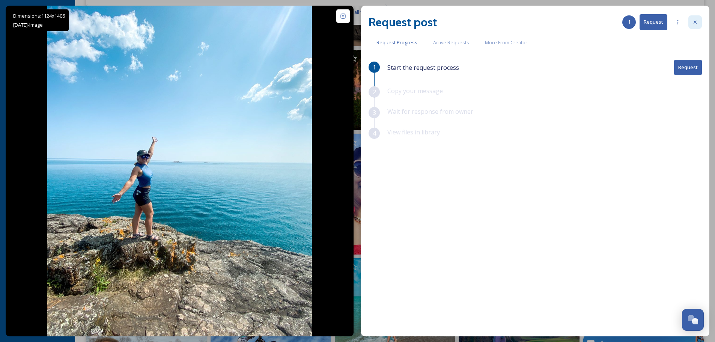
click at [695, 21] on icon at bounding box center [695, 22] width 6 height 6
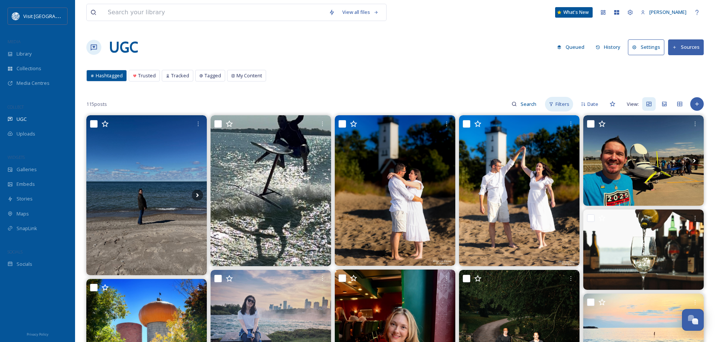
click at [563, 105] on span "Filters" at bounding box center [562, 104] width 14 height 7
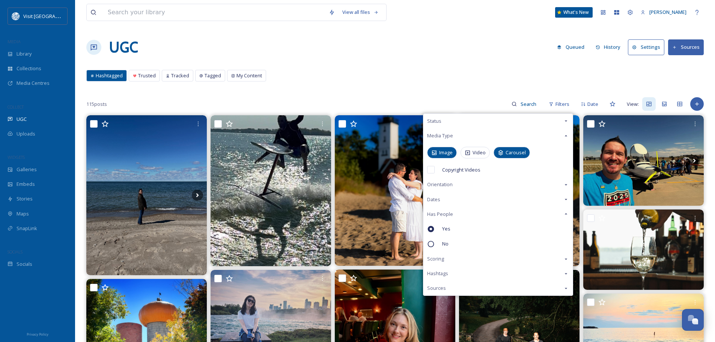
click at [567, 120] on icon at bounding box center [566, 121] width 6 height 6
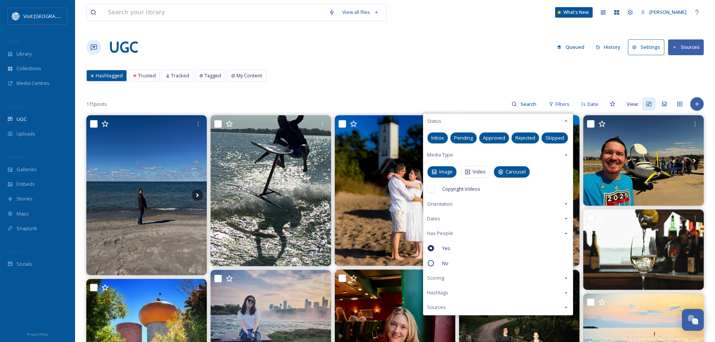
click at [567, 120] on icon at bounding box center [566, 121] width 6 height 6
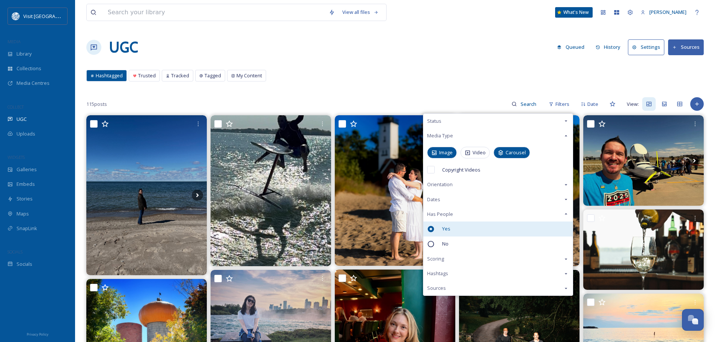
click at [447, 227] on span "Yes" at bounding box center [446, 228] width 8 height 7
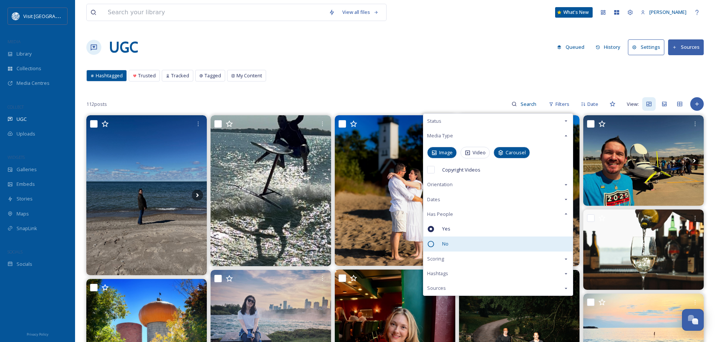
click at [432, 242] on icon at bounding box center [431, 244] width 8 height 8
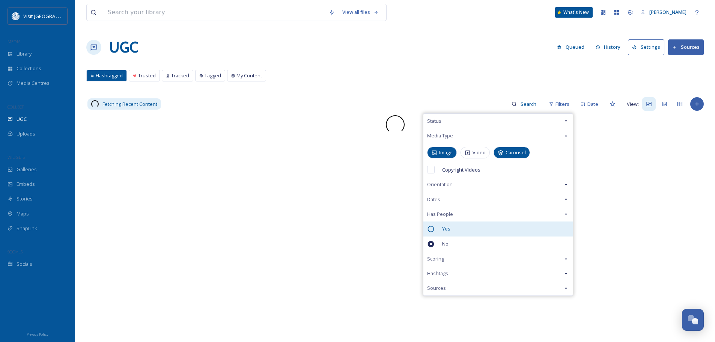
click at [433, 228] on icon at bounding box center [431, 229] width 8 height 8
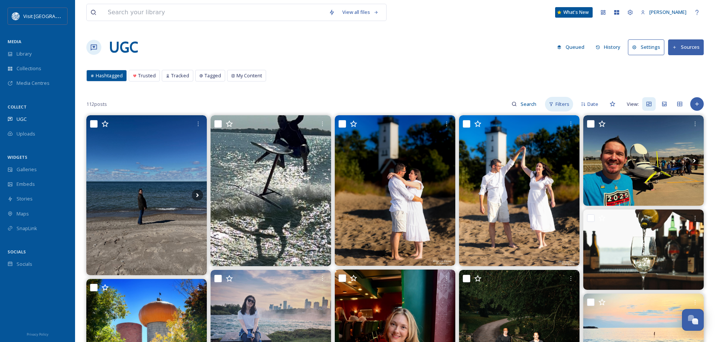
click at [553, 103] on icon at bounding box center [551, 104] width 5 height 5
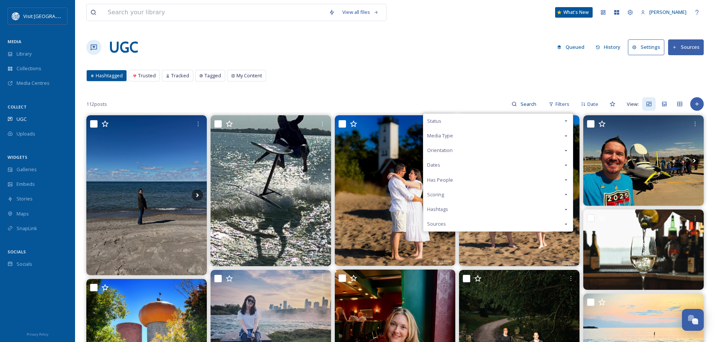
click at [517, 116] on div "Status" at bounding box center [497, 121] width 149 height 15
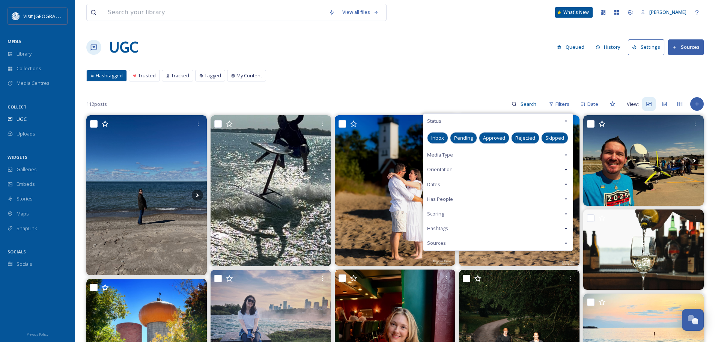
click at [477, 152] on div "Media Type" at bounding box center [497, 154] width 149 height 15
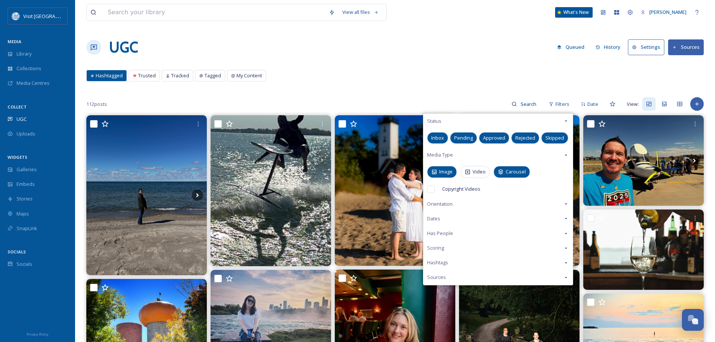
click at [446, 175] on span "Image" at bounding box center [446, 171] width 14 height 7
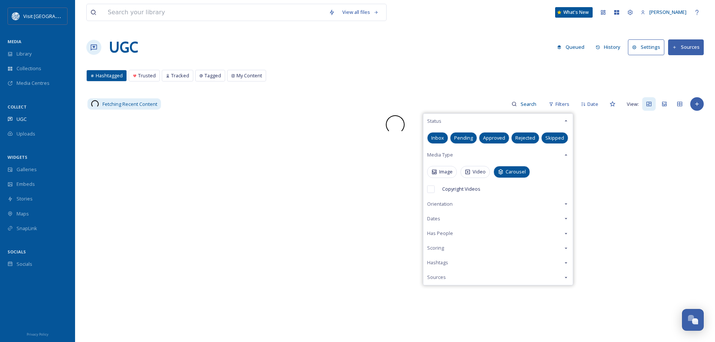
click at [522, 173] on span "Carousel" at bounding box center [515, 171] width 20 height 7
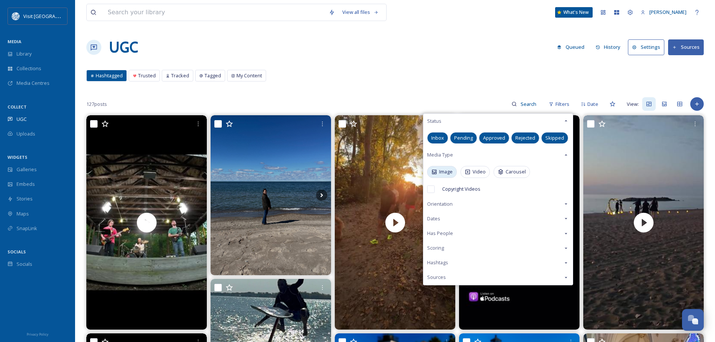
click at [448, 171] on span "Image" at bounding box center [446, 171] width 14 height 7
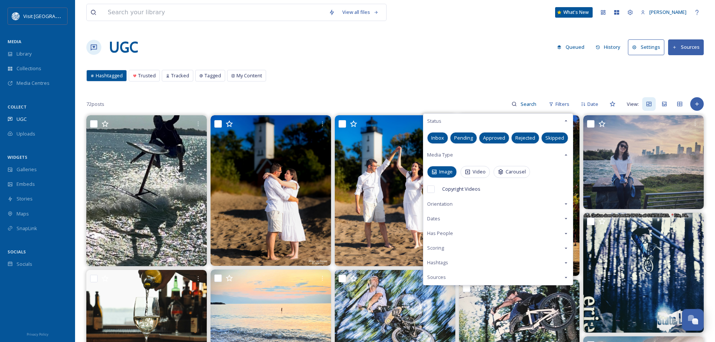
click at [448, 236] on span "Has People" at bounding box center [440, 233] width 26 height 7
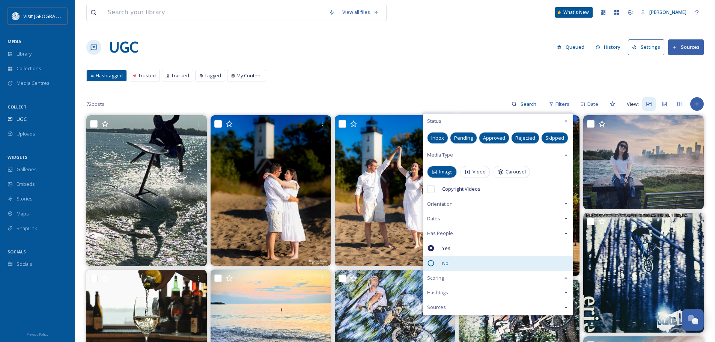
click at [430, 263] on icon at bounding box center [431, 263] width 8 height 8
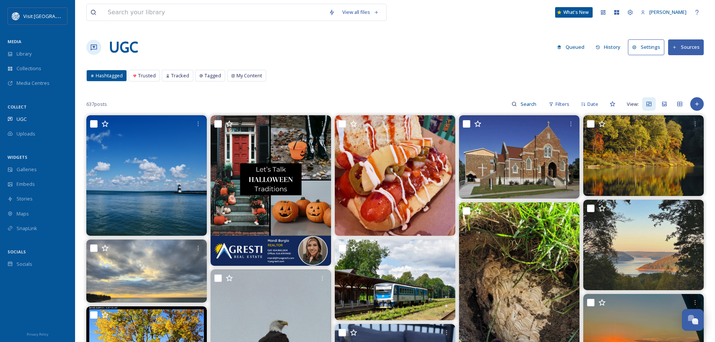
click at [397, 64] on div "View all files What's New Emily Biddle UGC Queued History Settings Sources Hash…" at bounding box center [395, 328] width 640 height 657
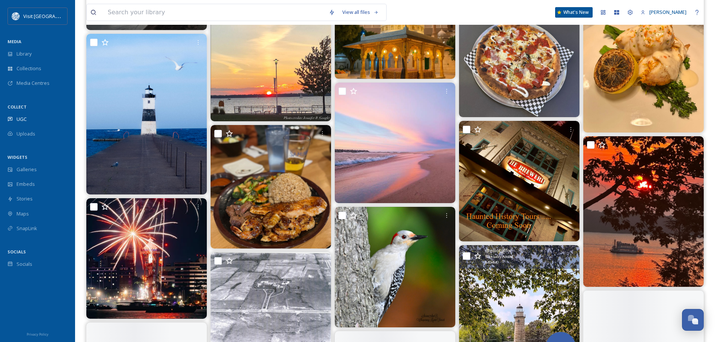
scroll to position [938, 0]
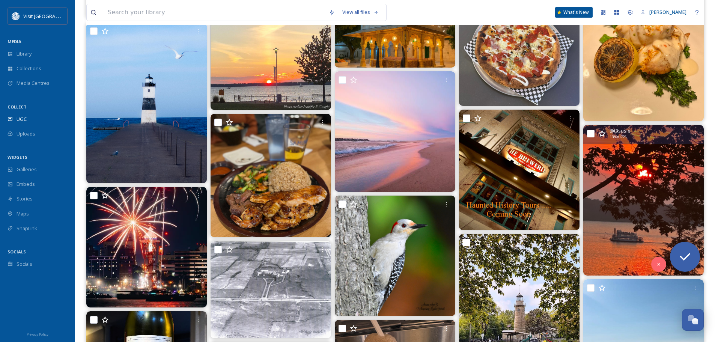
click at [627, 223] on img at bounding box center [643, 200] width 120 height 150
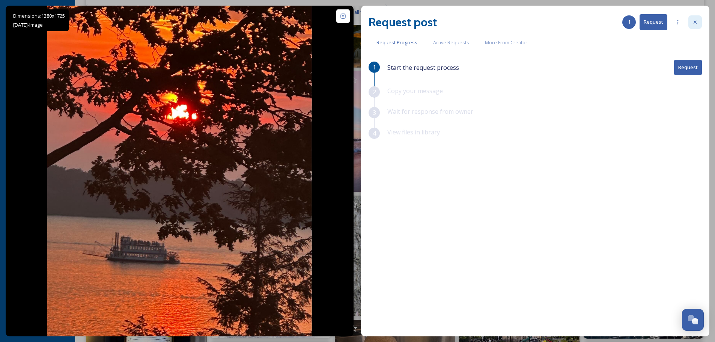
click at [698, 20] on icon at bounding box center [695, 22] width 6 height 6
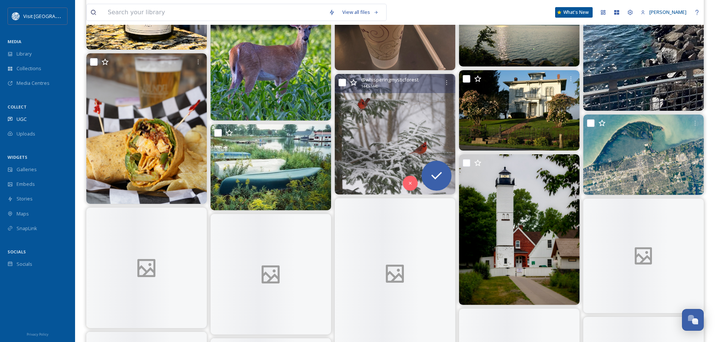
scroll to position [1351, 0]
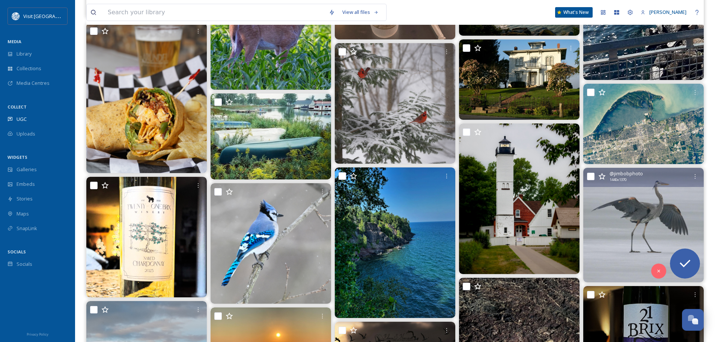
click at [618, 236] on img at bounding box center [643, 225] width 120 height 114
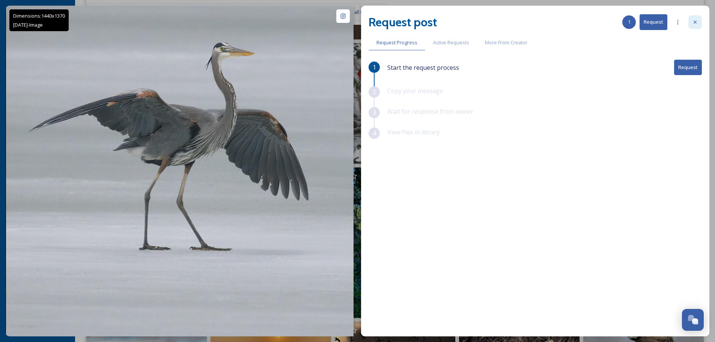
click at [698, 20] on div at bounding box center [695, 22] width 14 height 14
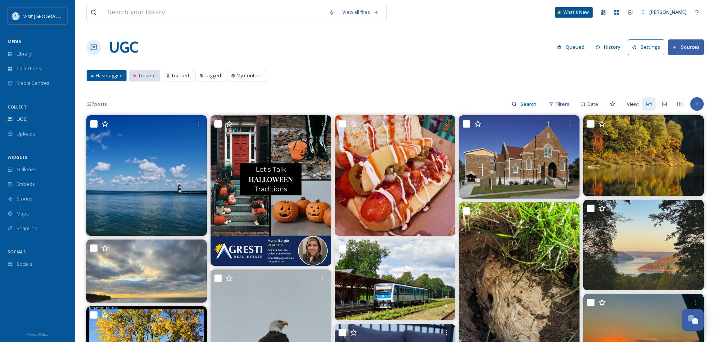
click at [140, 74] on span "Trusted" at bounding box center [147, 75] width 18 height 7
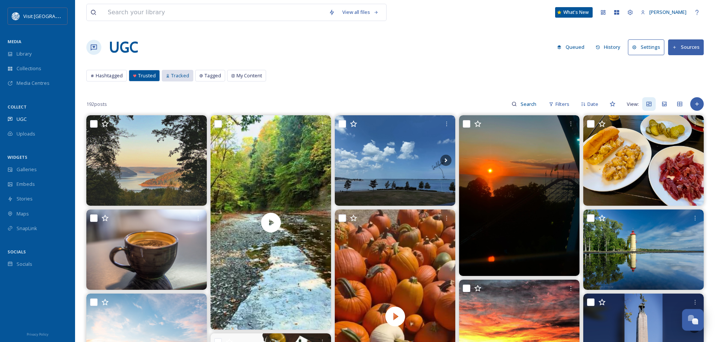
click at [182, 78] on span "Tracked" at bounding box center [180, 75] width 18 height 7
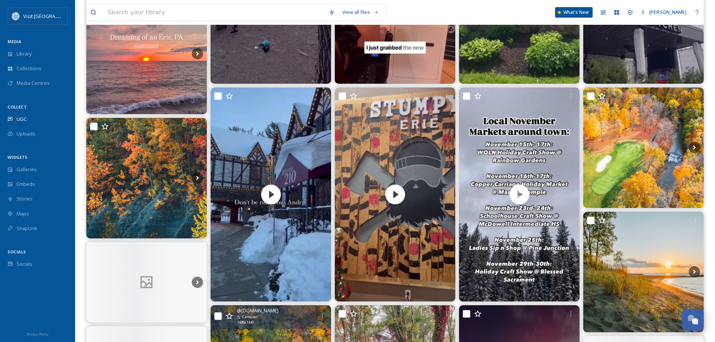
scroll to position [563, 0]
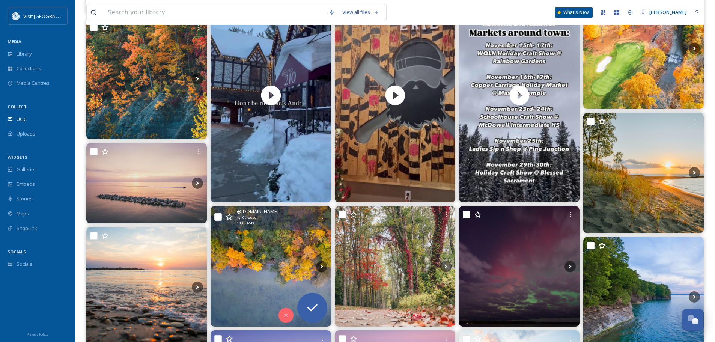
click at [268, 256] on img at bounding box center [271, 266] width 120 height 120
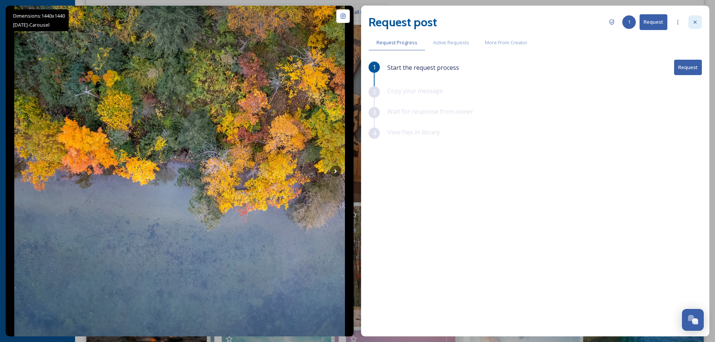
click at [691, 17] on div at bounding box center [695, 22] width 14 height 14
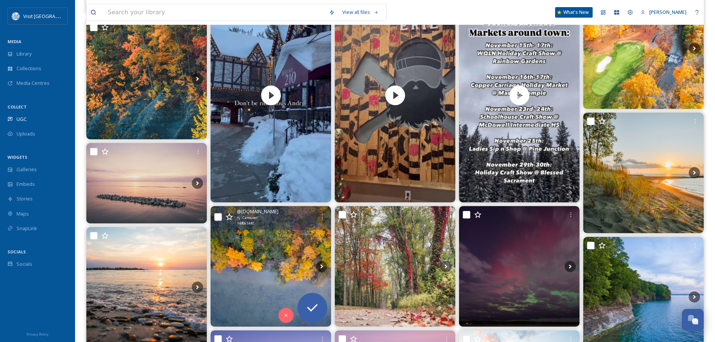
click at [268, 276] on img at bounding box center [271, 266] width 120 height 120
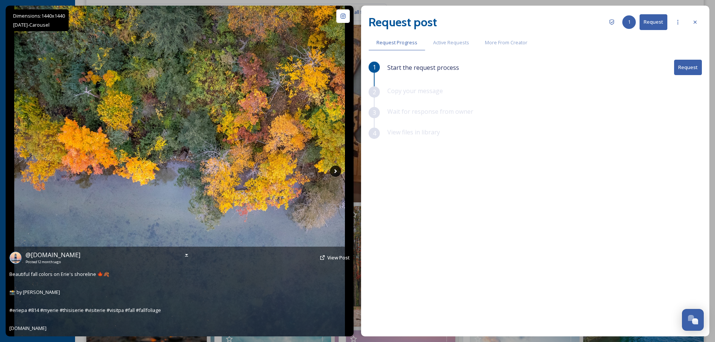
click at [339, 173] on icon at bounding box center [335, 170] width 11 height 11
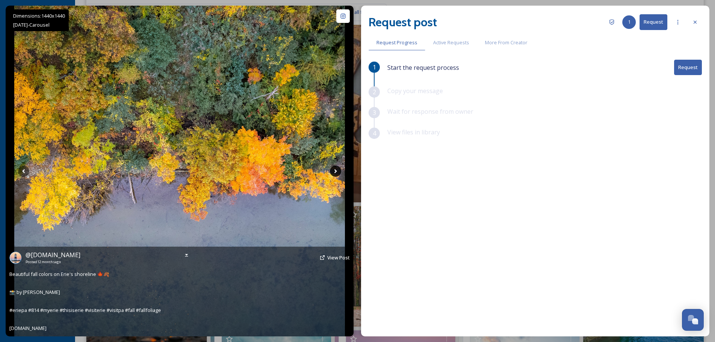
click at [336, 171] on icon at bounding box center [335, 171] width 3 height 4
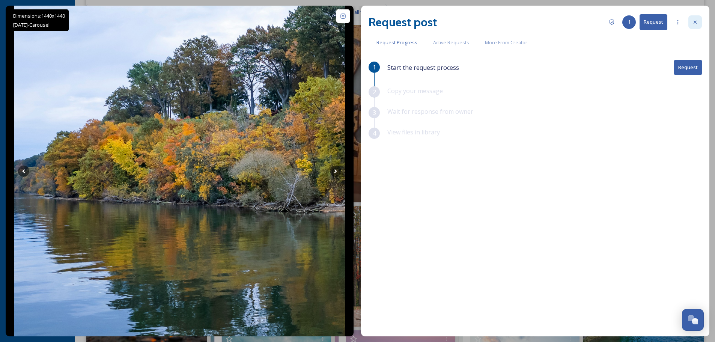
click at [699, 23] on div at bounding box center [695, 22] width 14 height 14
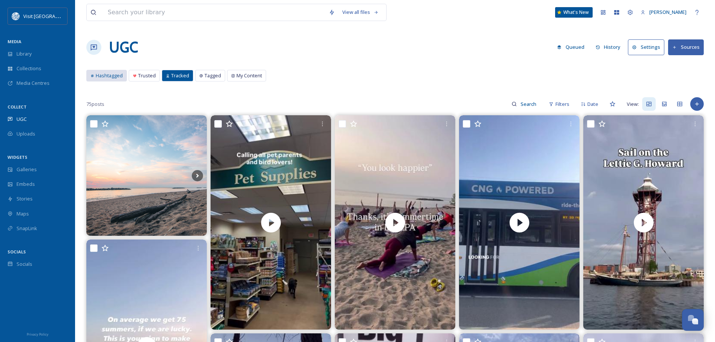
click at [112, 74] on span "Hashtagged" at bounding box center [109, 75] width 27 height 7
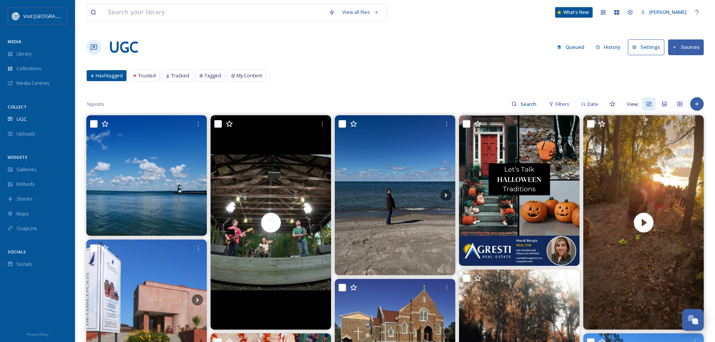
click at [656, 50] on button "Settings" at bounding box center [646, 46] width 36 height 15
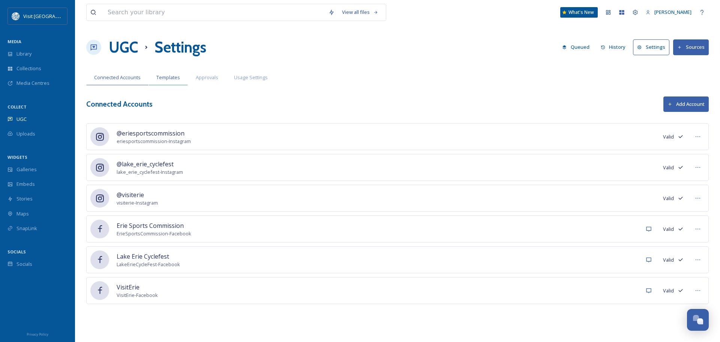
click at [171, 78] on span "Templates" at bounding box center [168, 77] width 24 height 7
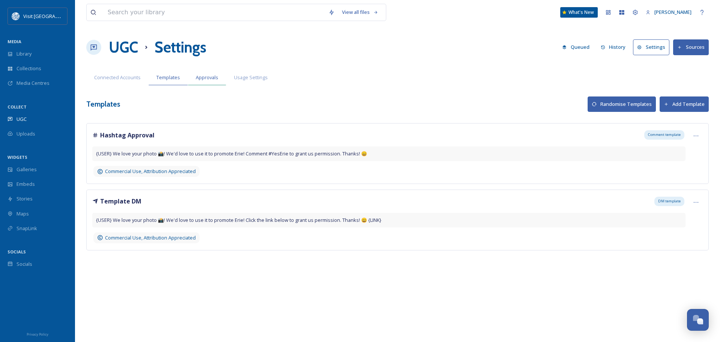
click at [208, 80] on span "Approvals" at bounding box center [207, 77] width 23 height 7
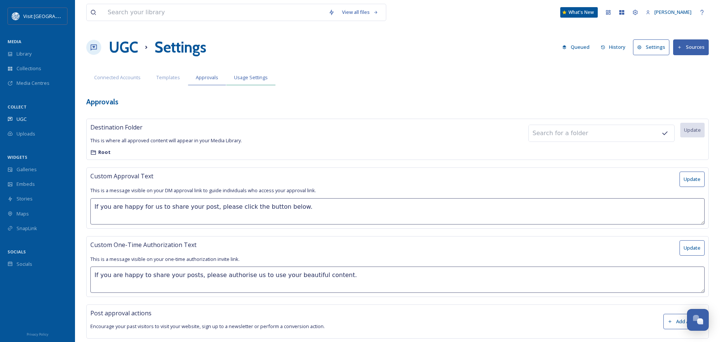
click at [234, 77] on span "Usage Settings" at bounding box center [251, 77] width 34 height 7
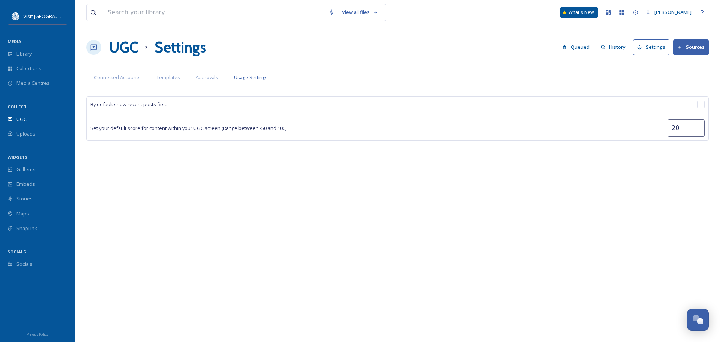
click at [686, 51] on button "Sources" at bounding box center [692, 46] width 36 height 15
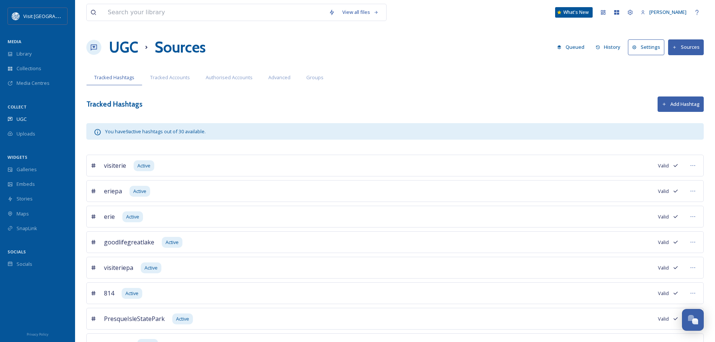
click at [105, 215] on span "erie" at bounding box center [109, 216] width 11 height 9
click at [694, 219] on icon at bounding box center [693, 217] width 6 height 6
click at [675, 233] on span "Search content with # erie" at bounding box center [667, 232] width 58 height 7
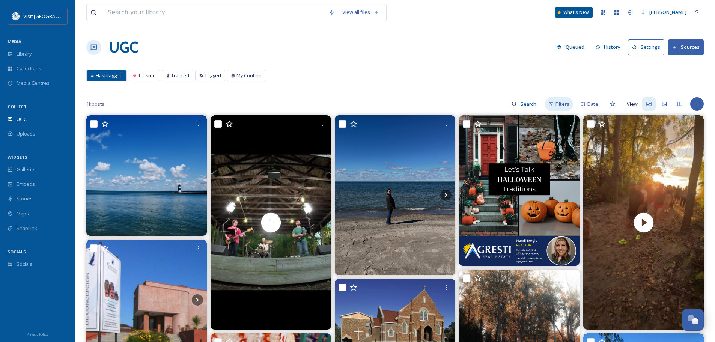
click at [565, 108] on div "Filters" at bounding box center [559, 104] width 28 height 15
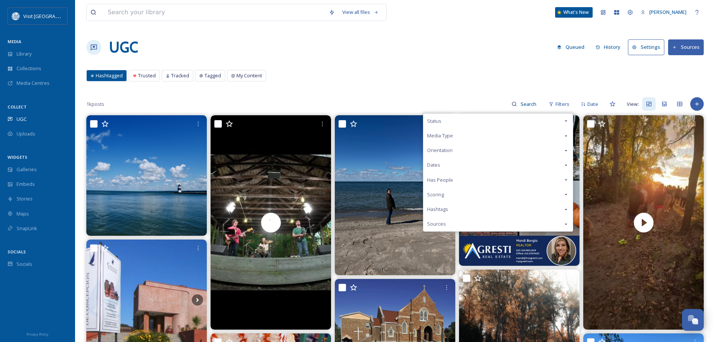
click at [562, 134] on div "Media Type" at bounding box center [497, 135] width 149 height 15
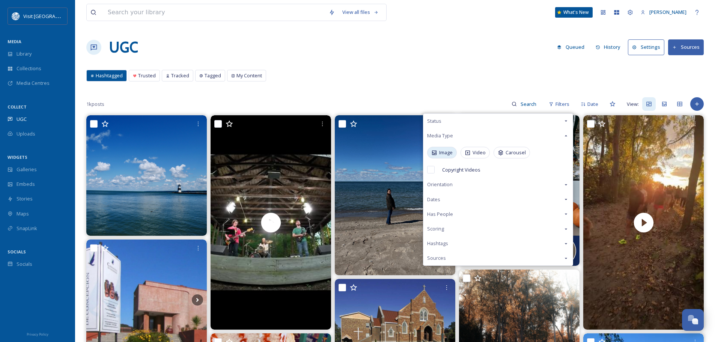
click at [450, 155] on span "Image" at bounding box center [446, 152] width 14 height 7
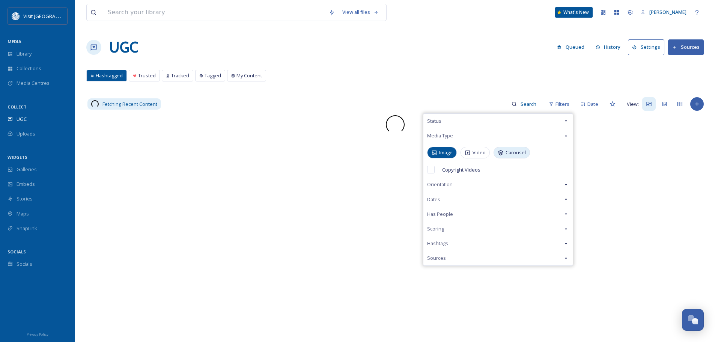
click at [513, 155] on span "Carousel" at bounding box center [515, 152] width 20 height 7
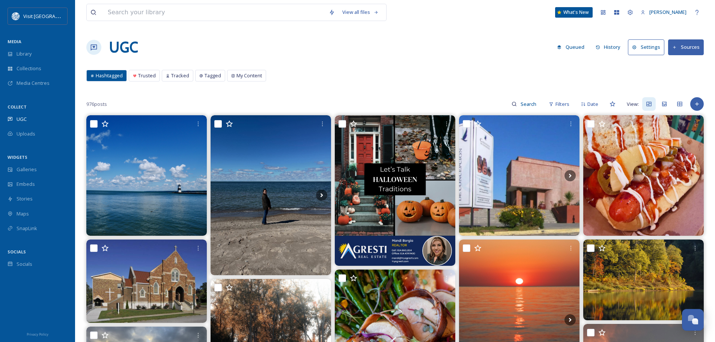
click at [479, 49] on div "UGC Queued History Settings Sources" at bounding box center [394, 47] width 617 height 23
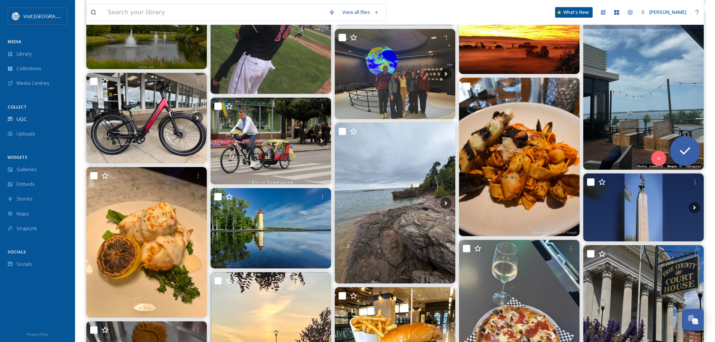
scroll to position [1576, 0]
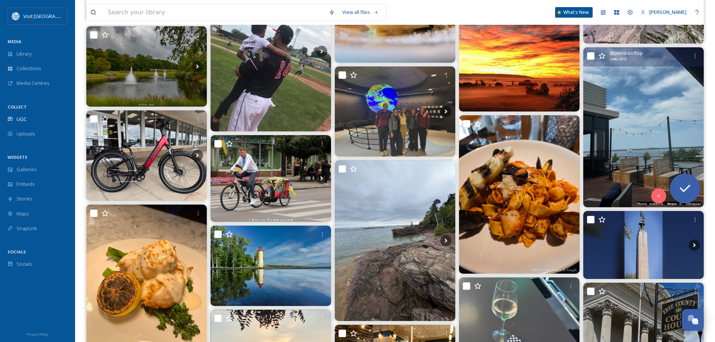
click at [644, 119] on img at bounding box center [643, 127] width 120 height 160
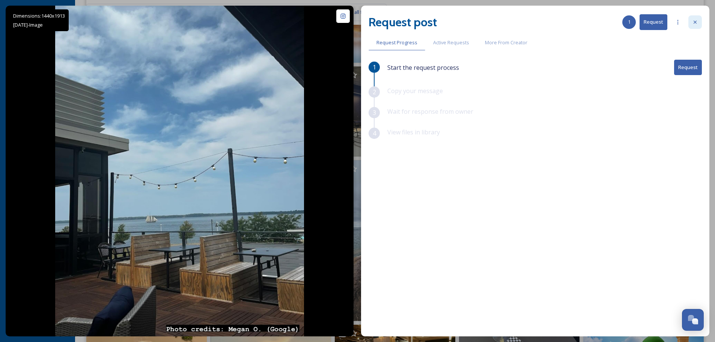
click at [698, 19] on div at bounding box center [695, 22] width 14 height 14
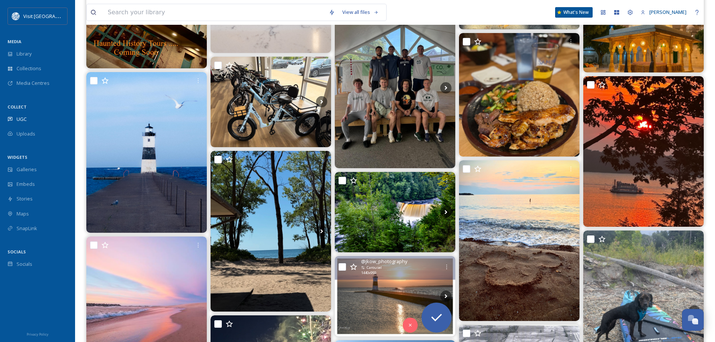
scroll to position [2176, 0]
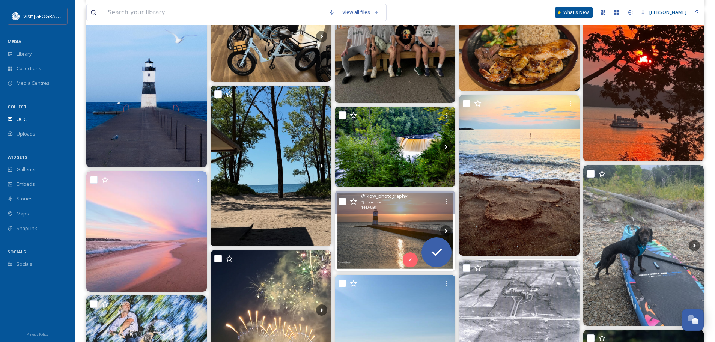
click at [411, 221] on img at bounding box center [395, 231] width 120 height 80
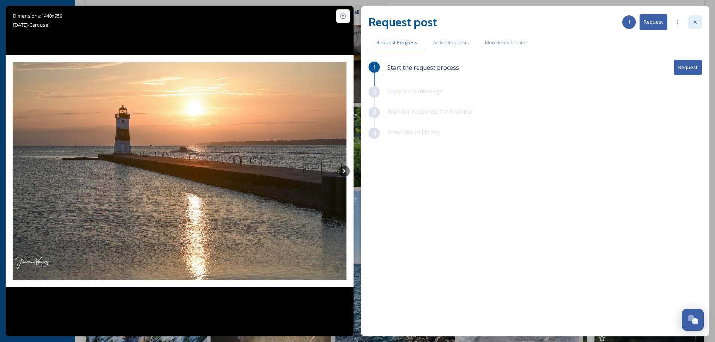
drag, startPoint x: 695, startPoint y: 18, endPoint x: 599, endPoint y: 81, distance: 115.0
click at [695, 18] on div at bounding box center [695, 22] width 14 height 14
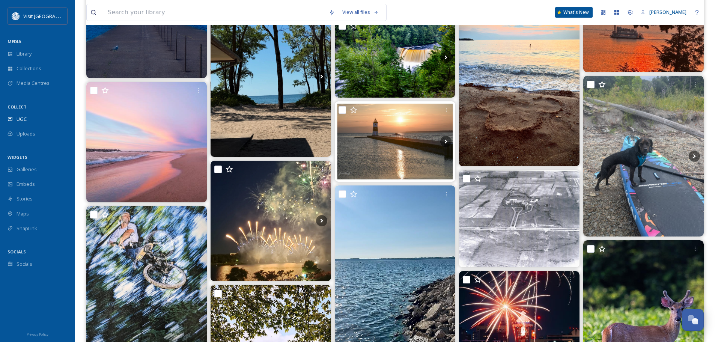
scroll to position [2364, 0]
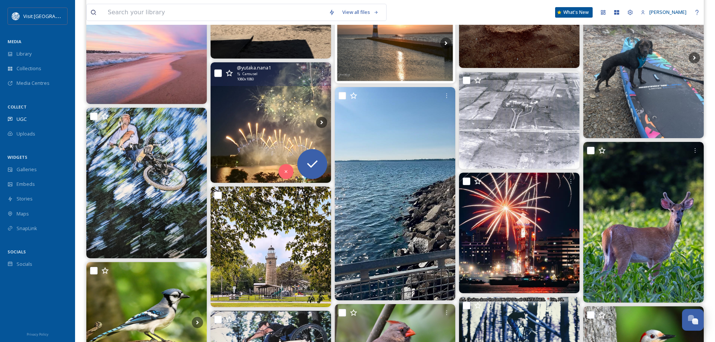
click at [284, 113] on img at bounding box center [271, 122] width 120 height 120
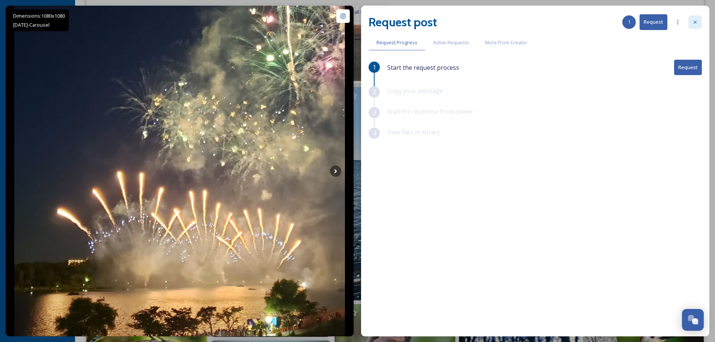
click at [693, 21] on icon at bounding box center [695, 22] width 6 height 6
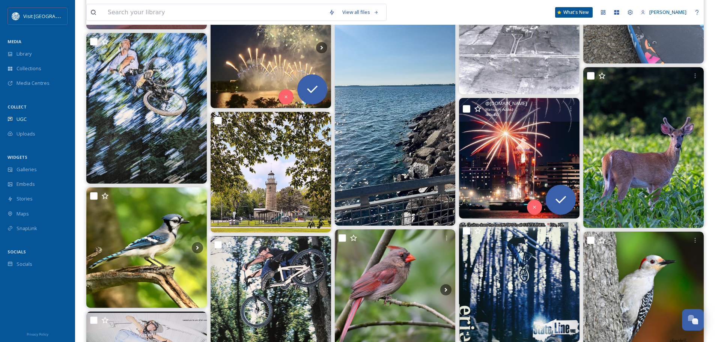
scroll to position [2439, 0]
click at [498, 147] on img at bounding box center [519, 158] width 120 height 120
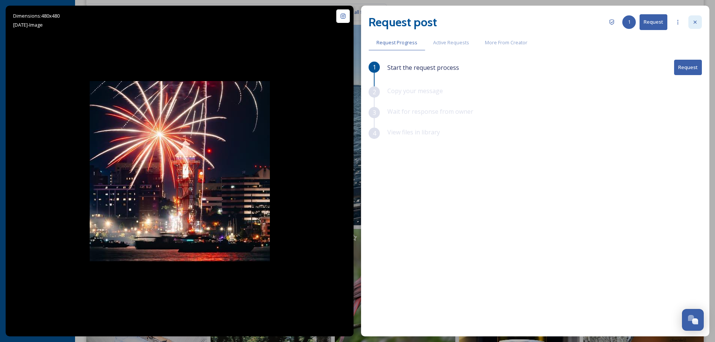
click at [698, 22] on icon at bounding box center [695, 22] width 6 height 6
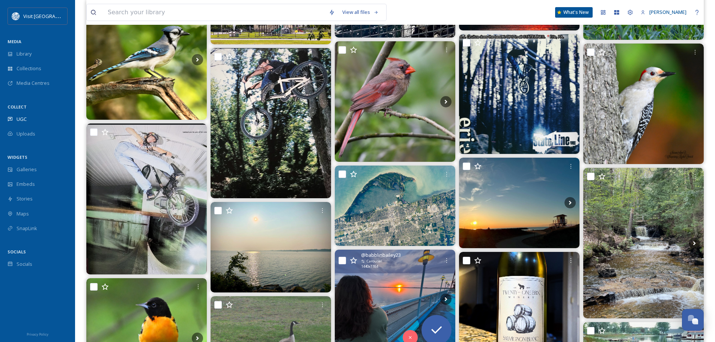
scroll to position [2739, 0]
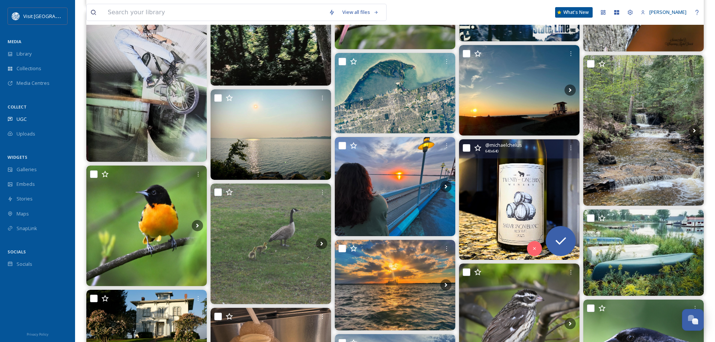
click at [511, 196] on img at bounding box center [519, 199] width 120 height 120
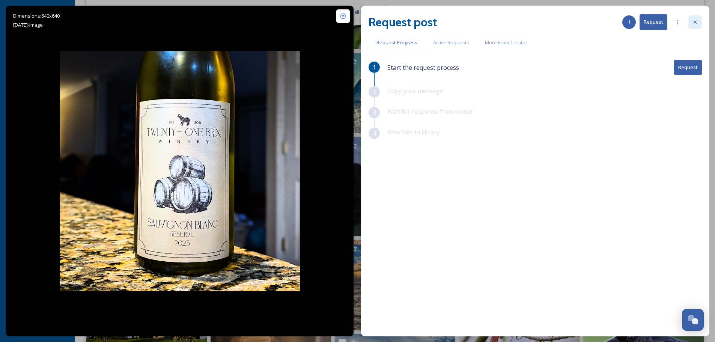
click at [696, 24] on icon at bounding box center [695, 22] width 6 height 6
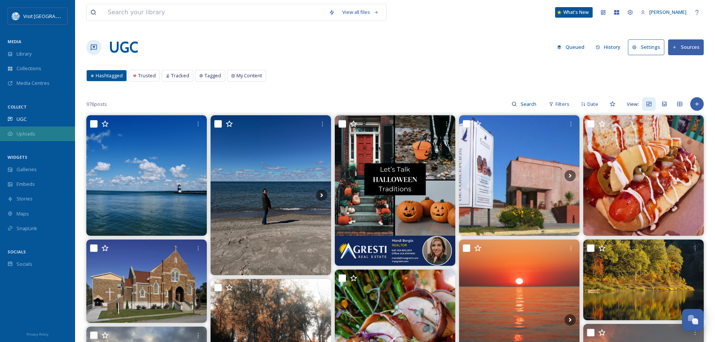
click at [22, 136] on span "Uploads" at bounding box center [26, 133] width 19 height 7
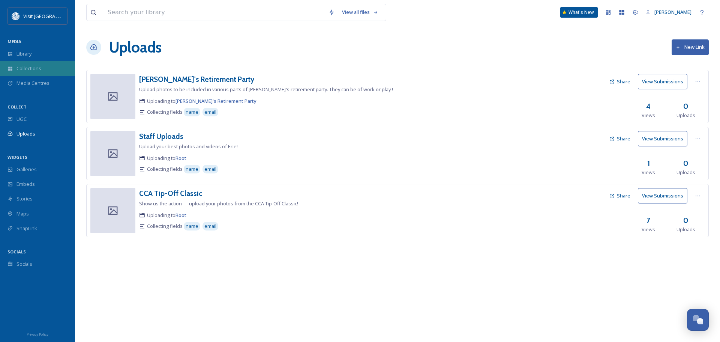
click at [33, 69] on span "Collections" at bounding box center [29, 68] width 25 height 7
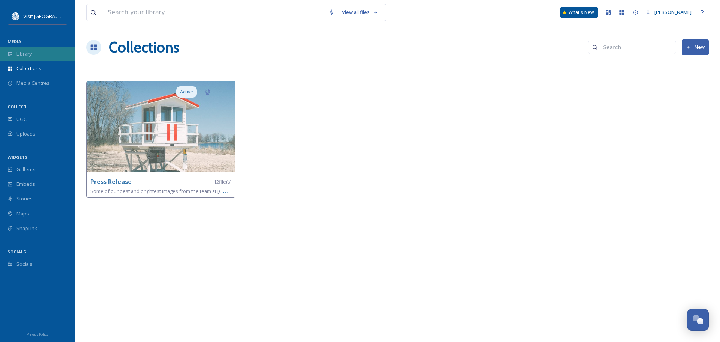
click at [33, 58] on div "Library" at bounding box center [37, 54] width 75 height 15
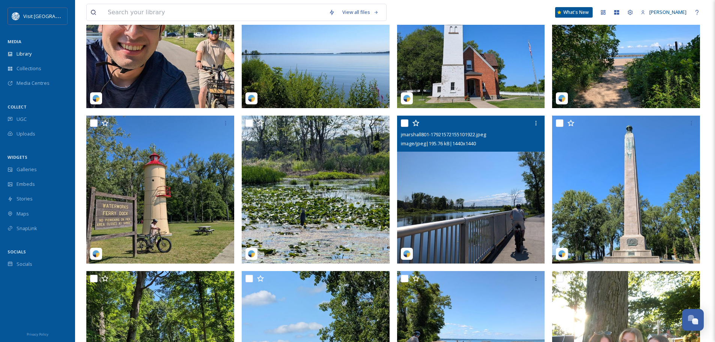
scroll to position [225, 0]
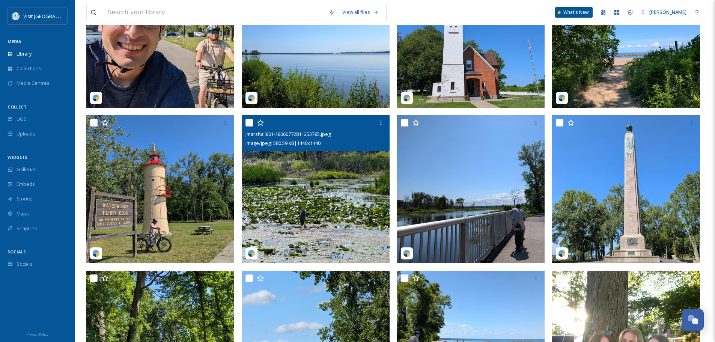
click at [341, 182] on img at bounding box center [316, 189] width 148 height 148
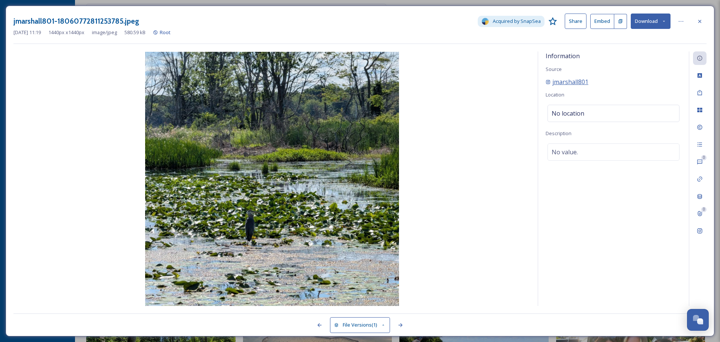
click at [565, 81] on span "jmarshall801" at bounding box center [571, 81] width 36 height 9
click at [697, 229] on div "Social Information" at bounding box center [700, 231] width 14 height 14
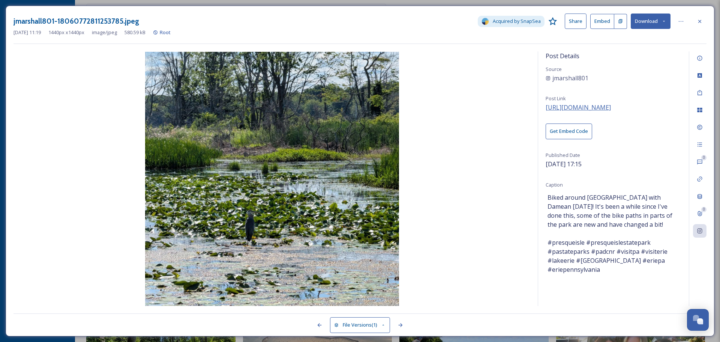
click at [609, 109] on span "https://www.instagram.com/p/DMTdikCREKC/" at bounding box center [578, 107] width 65 height 8
click at [645, 17] on button "Download" at bounding box center [651, 21] width 40 height 15
click at [620, 39] on span "Download Original (1440 x 1440)" at bounding box center [630, 38] width 71 height 7
click at [703, 19] on icon at bounding box center [700, 21] width 6 height 6
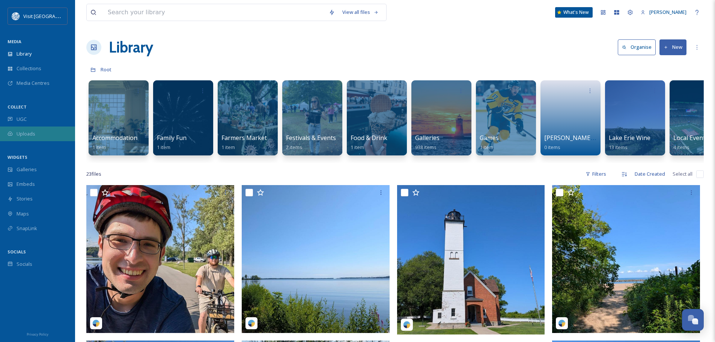
click at [38, 134] on div "Uploads" at bounding box center [37, 133] width 75 height 15
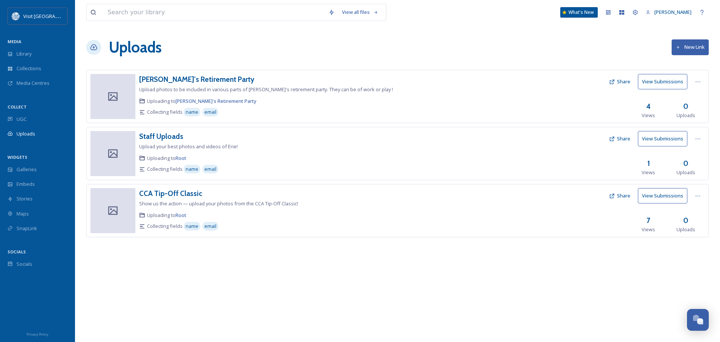
click at [701, 43] on button "New Link" at bounding box center [690, 46] width 37 height 15
click at [485, 45] on div "Uploads New Link" at bounding box center [397, 47] width 623 height 23
click at [16, 117] on div "UGC" at bounding box center [37, 119] width 75 height 15
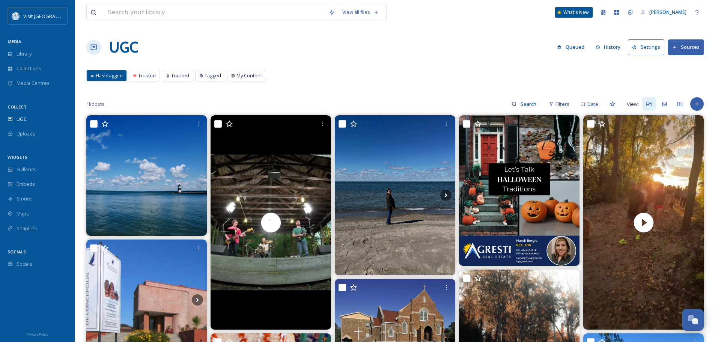
click at [687, 49] on button "Sources" at bounding box center [686, 46] width 36 height 15
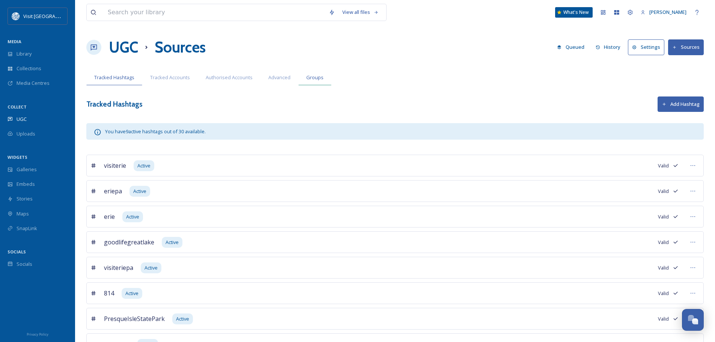
click at [311, 80] on span "Groups" at bounding box center [314, 77] width 17 height 7
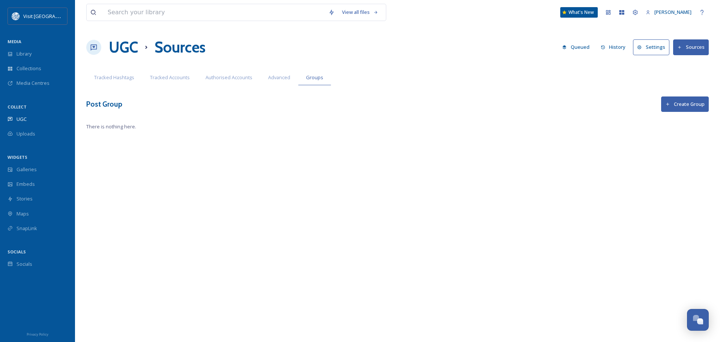
click at [280, 80] on span "Advanced" at bounding box center [279, 77] width 22 height 7
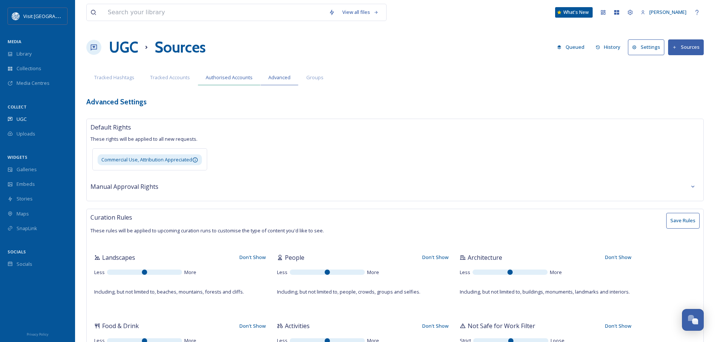
click at [243, 80] on span "Authorised Accounts" at bounding box center [229, 77] width 47 height 7
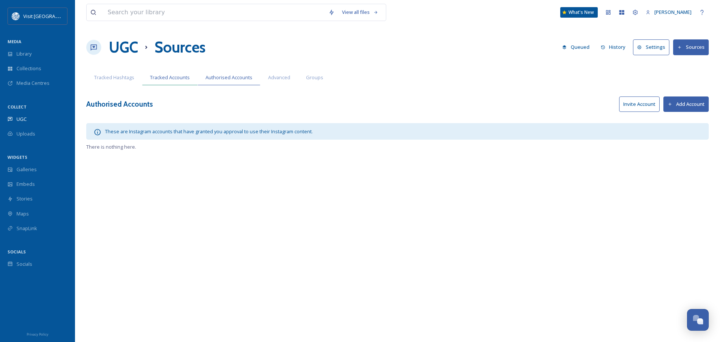
click at [161, 80] on span "Tracked Accounts" at bounding box center [170, 77] width 40 height 7
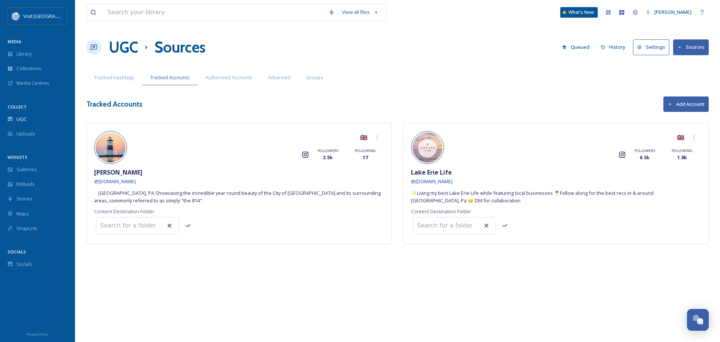
click at [122, 78] on span "Tracked Hashtags" at bounding box center [114, 77] width 40 height 7
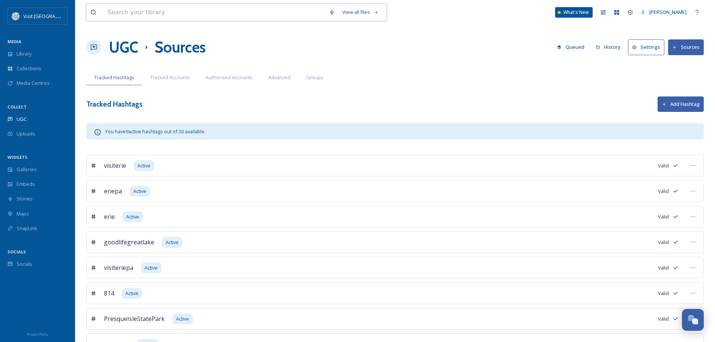
click at [137, 12] on input at bounding box center [214, 12] width 221 height 17
type input "beer"
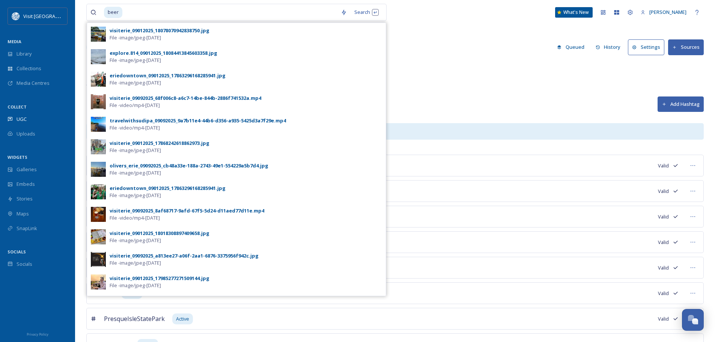
click at [429, 79] on div "Tracked Hashtags Tracked Accounts Authorised Accounts Advanced Groups" at bounding box center [394, 77] width 617 height 15
